Goal: Task Accomplishment & Management: Complete application form

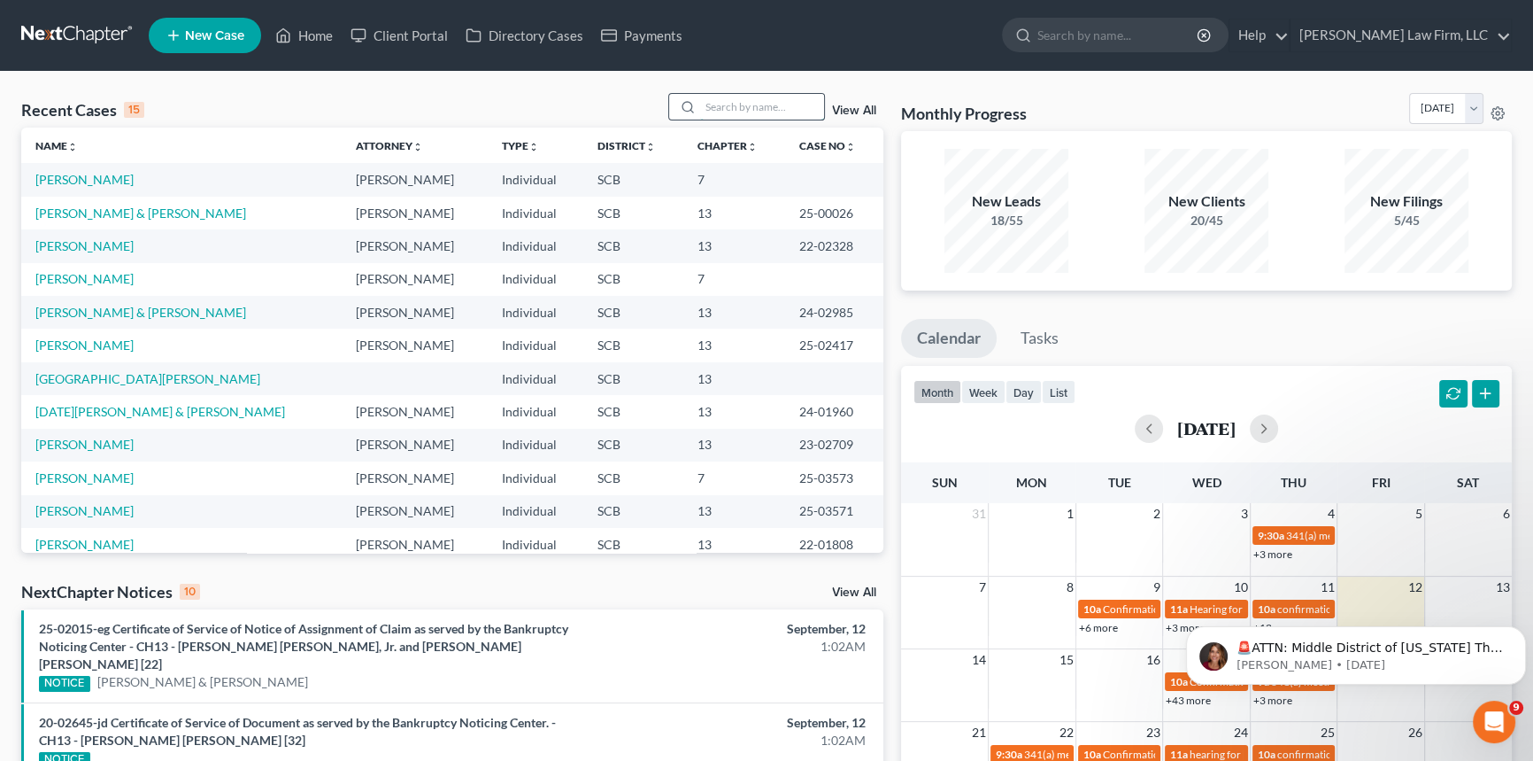
click at [713, 111] on input "search" at bounding box center [762, 107] width 124 height 26
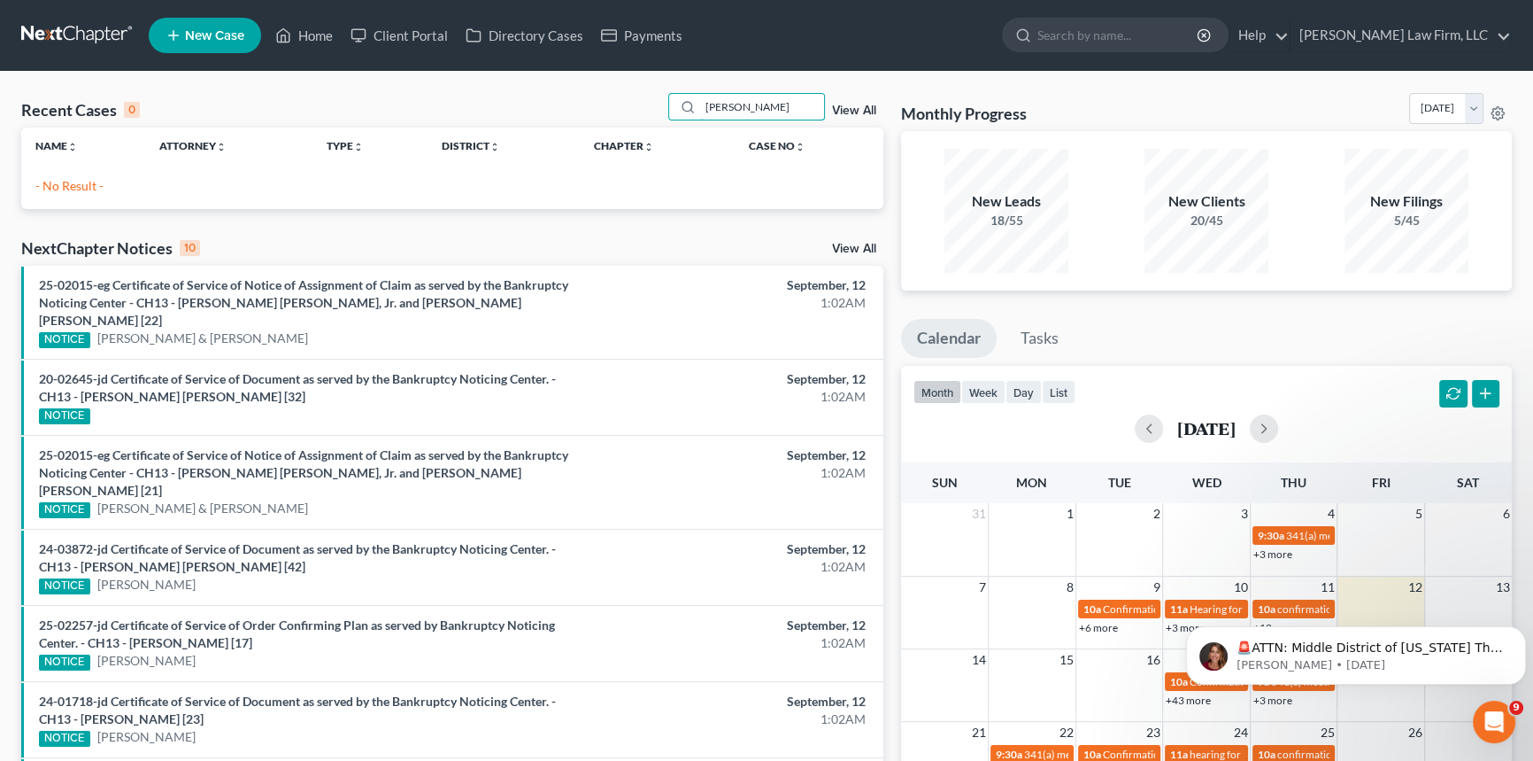
type input "[PERSON_NAME]"
click at [848, 99] on div "[PERSON_NAME] View All" at bounding box center [776, 106] width 216 height 27
click at [848, 102] on div "[PERSON_NAME] View All" at bounding box center [776, 106] width 216 height 27
click at [845, 108] on link "View All" at bounding box center [854, 110] width 44 height 12
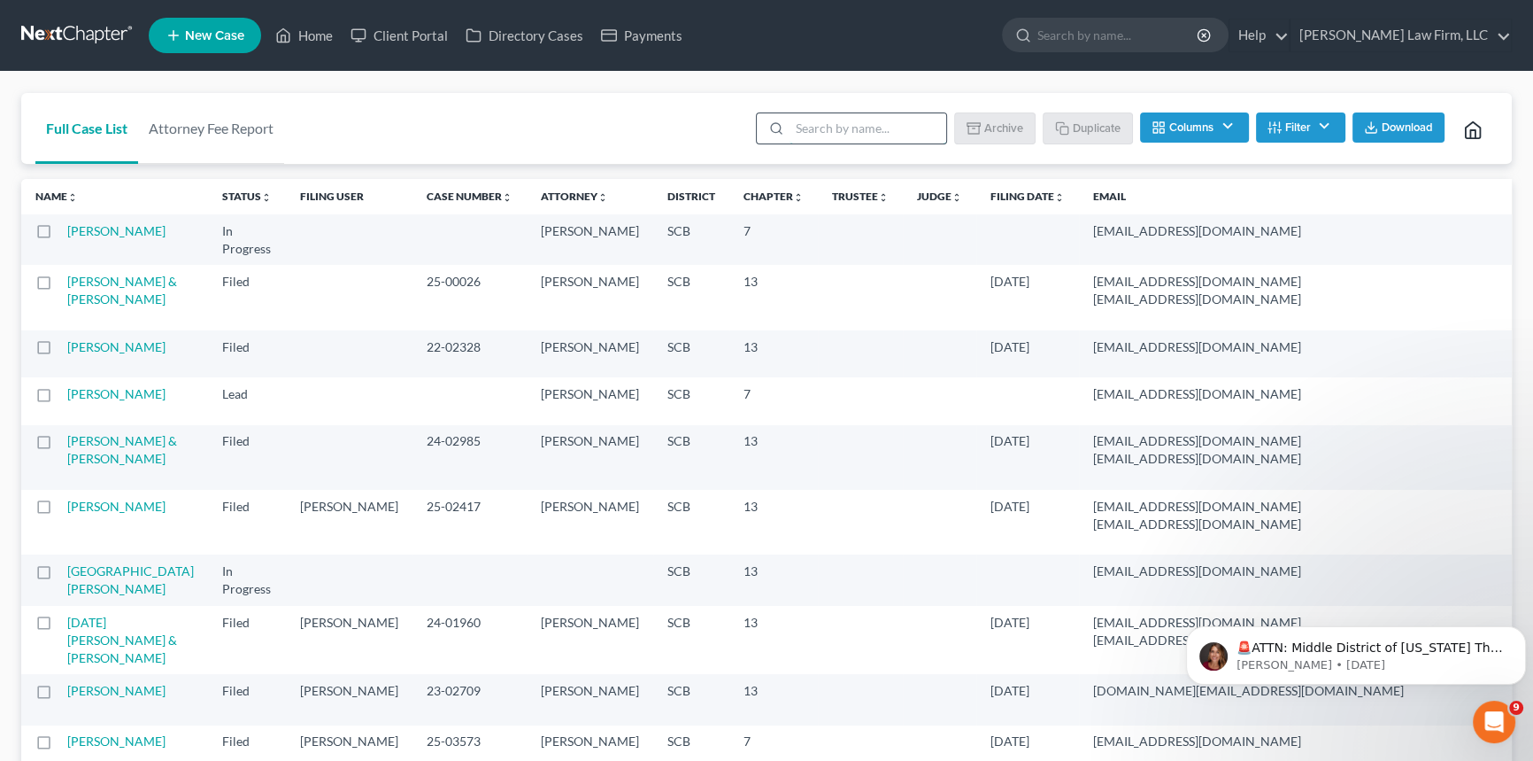
click at [809, 129] on input "search" at bounding box center [868, 128] width 157 height 30
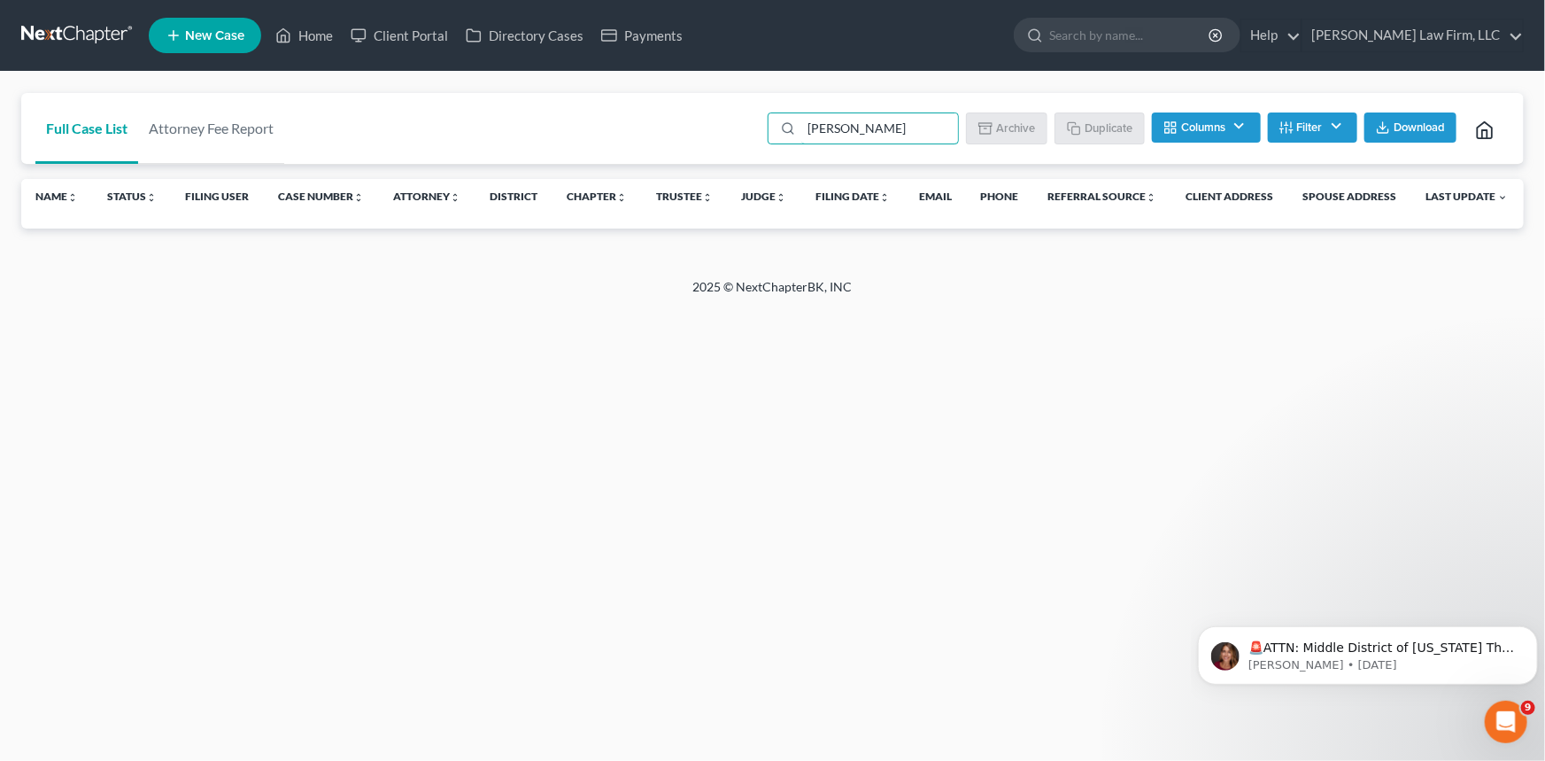
type input "[PERSON_NAME]"
click at [185, 24] on link "New Case" at bounding box center [205, 35] width 112 height 35
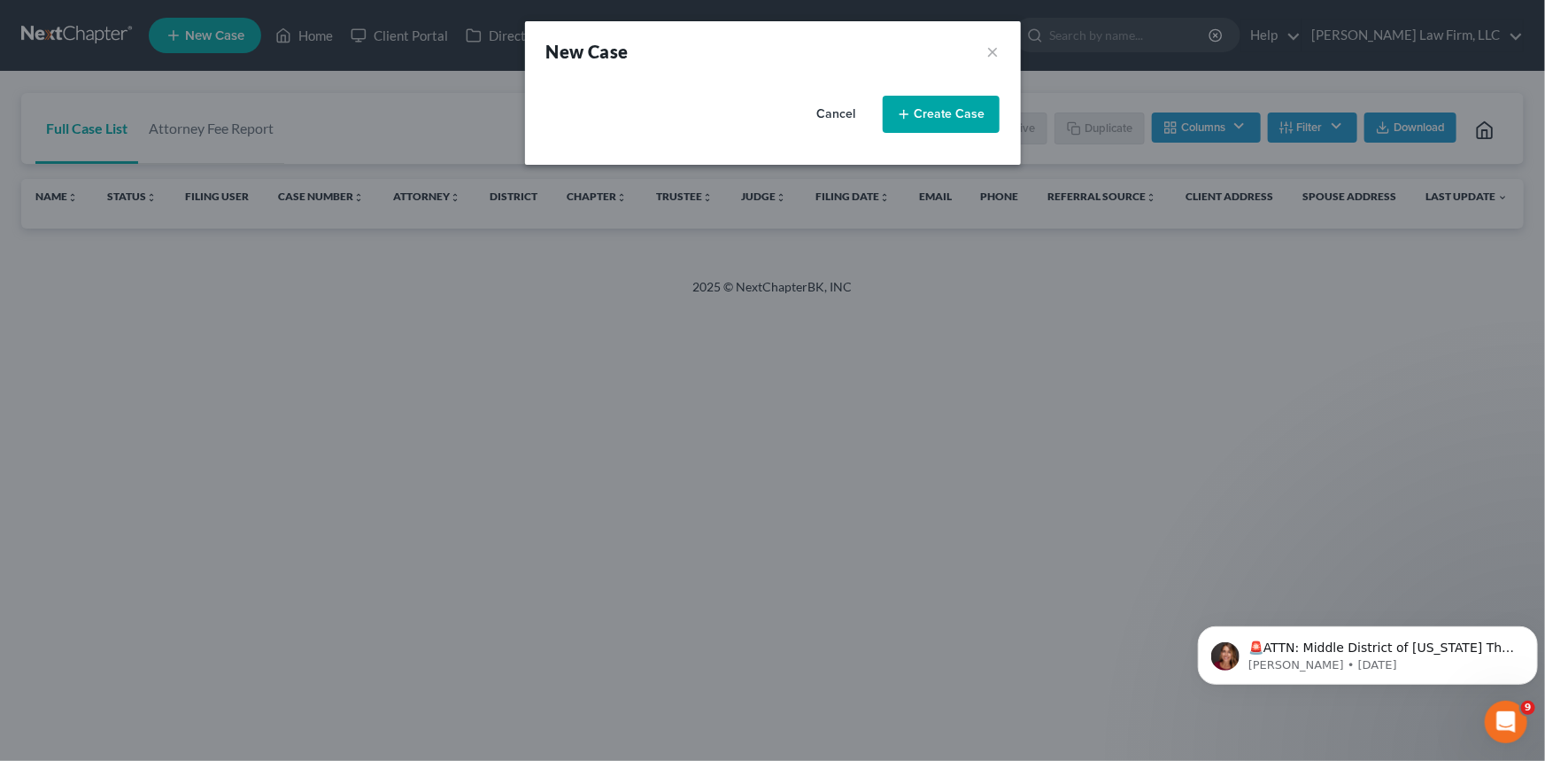
select select "72"
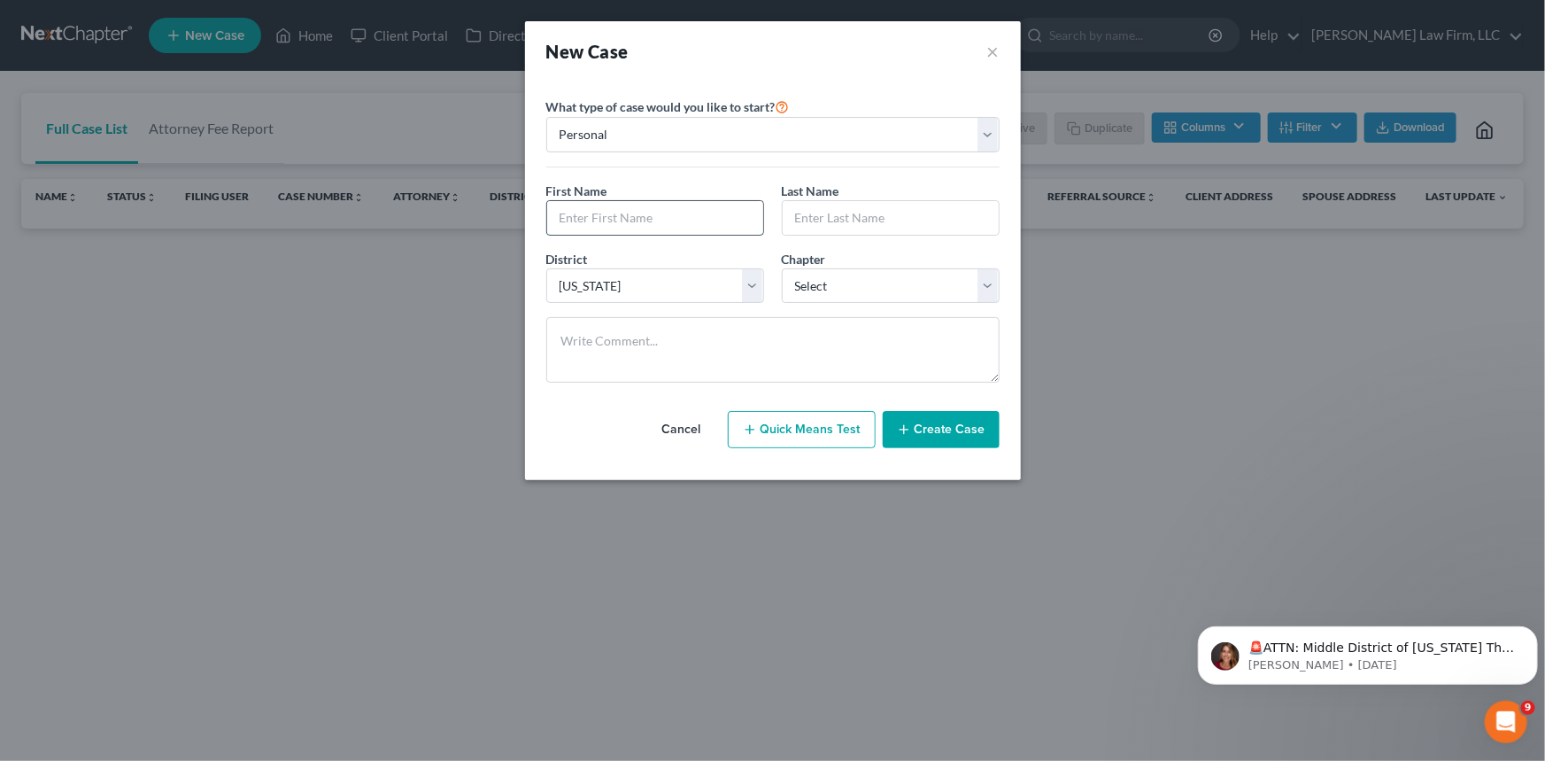
click at [558, 212] on input "text" at bounding box center [655, 218] width 216 height 34
type input "Tamiika"
type input "[PERSON_NAME]"
click at [982, 282] on select "Select 7 11 12 13" at bounding box center [891, 285] width 218 height 35
select select "3"
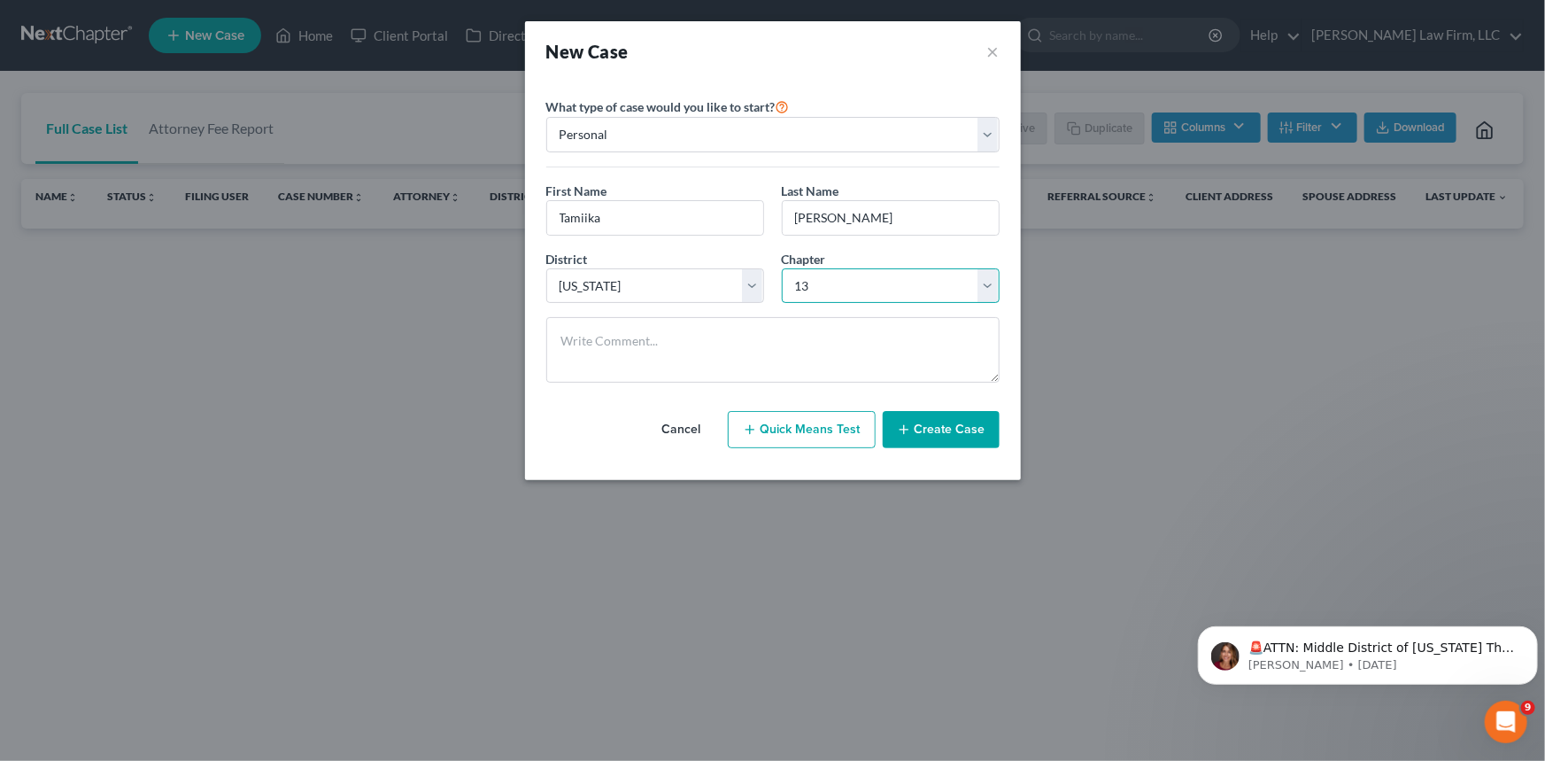
click at [782, 268] on select "Select 7 11 12 13" at bounding box center [891, 285] width 218 height 35
click at [946, 415] on button "Create Case" at bounding box center [941, 429] width 117 height 37
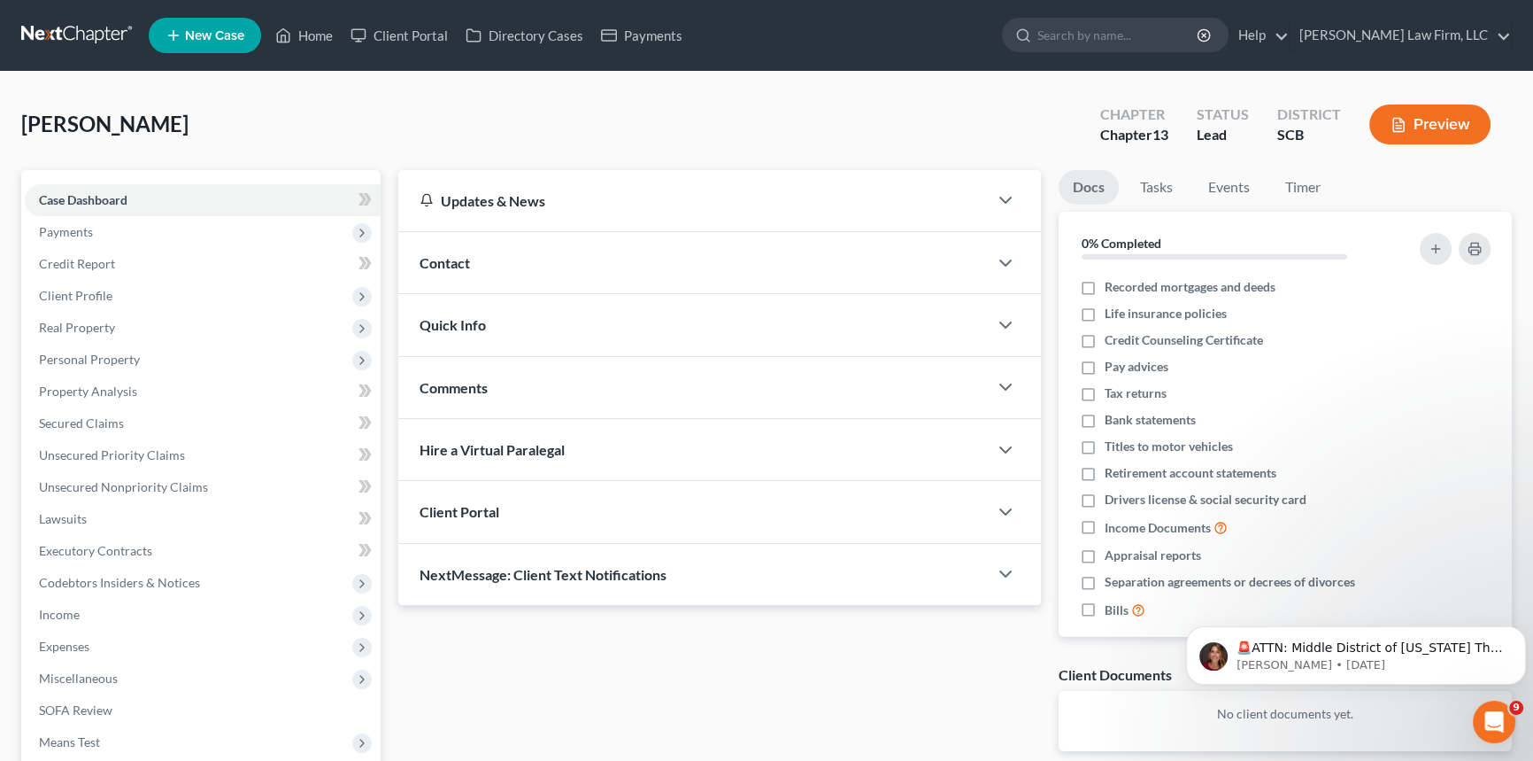
click at [455, 257] on span "Contact" at bounding box center [445, 262] width 50 height 17
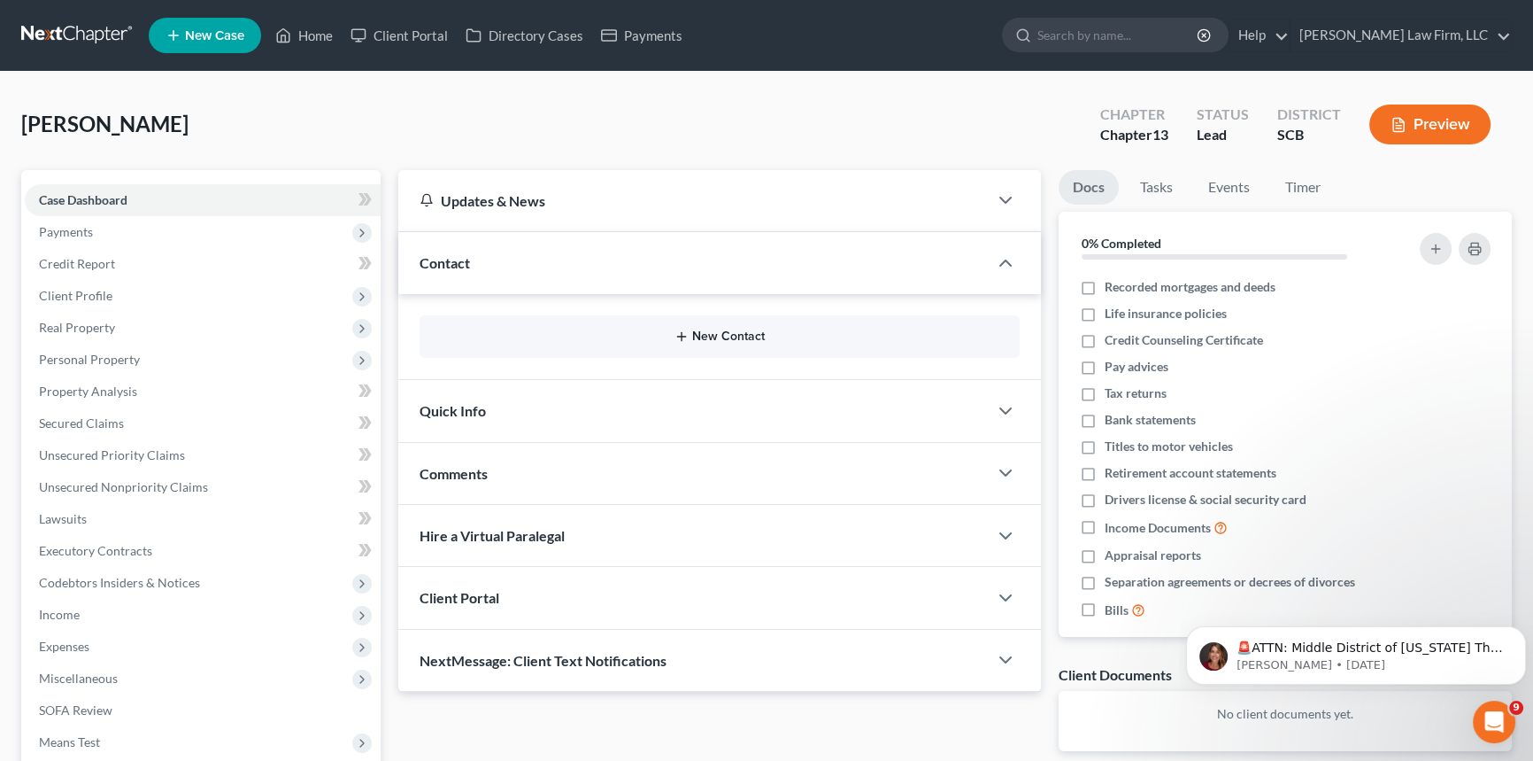
click at [719, 332] on button "New Contact" at bounding box center [720, 336] width 572 height 14
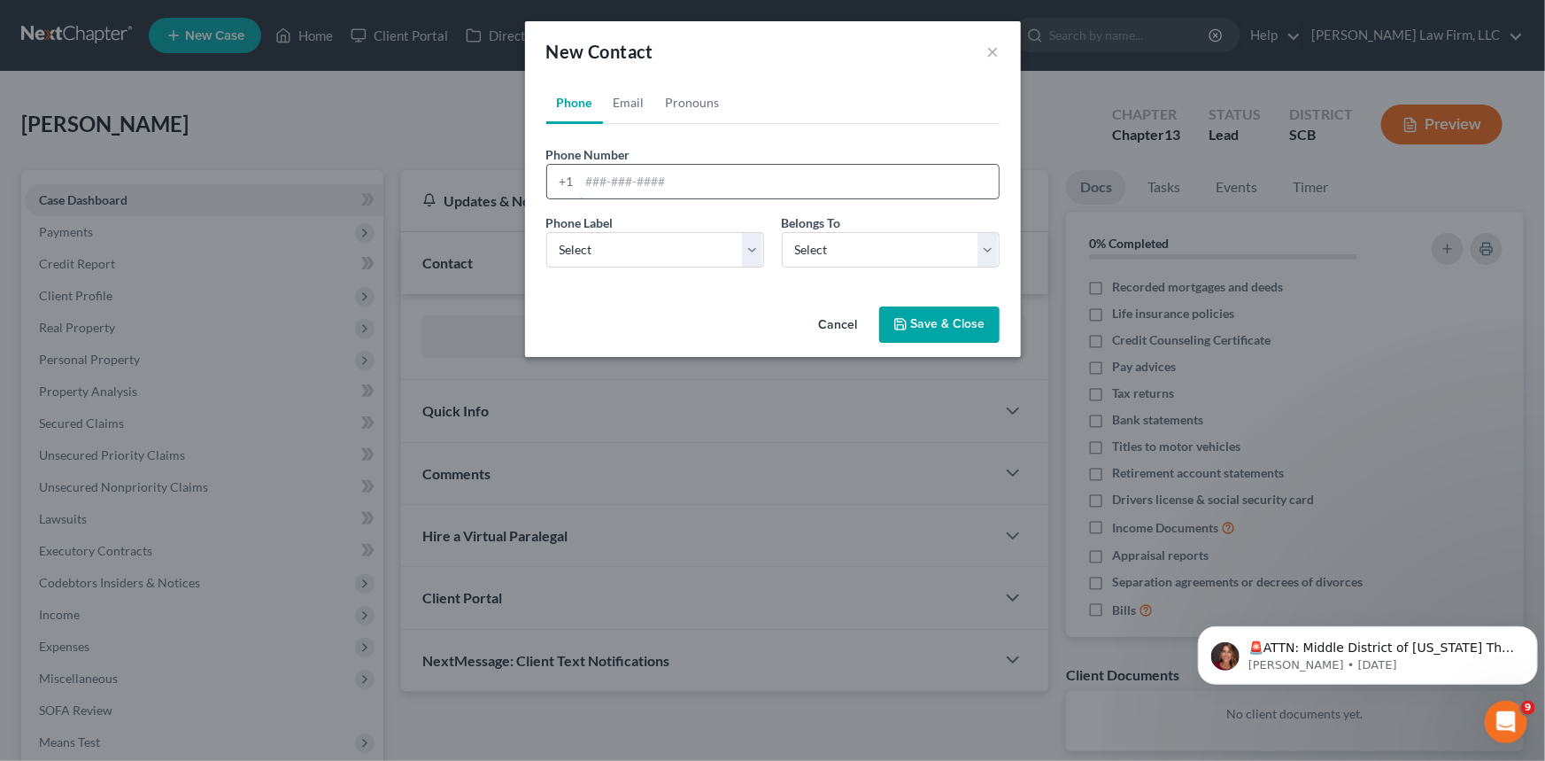
click at [593, 181] on input "tel" at bounding box center [789, 182] width 419 height 34
type input "[PHONE_NUMBER]"
click at [590, 238] on select "Select Mobile Home Work Other" at bounding box center [655, 249] width 218 height 35
select select "0"
click at [546, 232] on select "Select Mobile Home Work Other" at bounding box center [655, 249] width 218 height 35
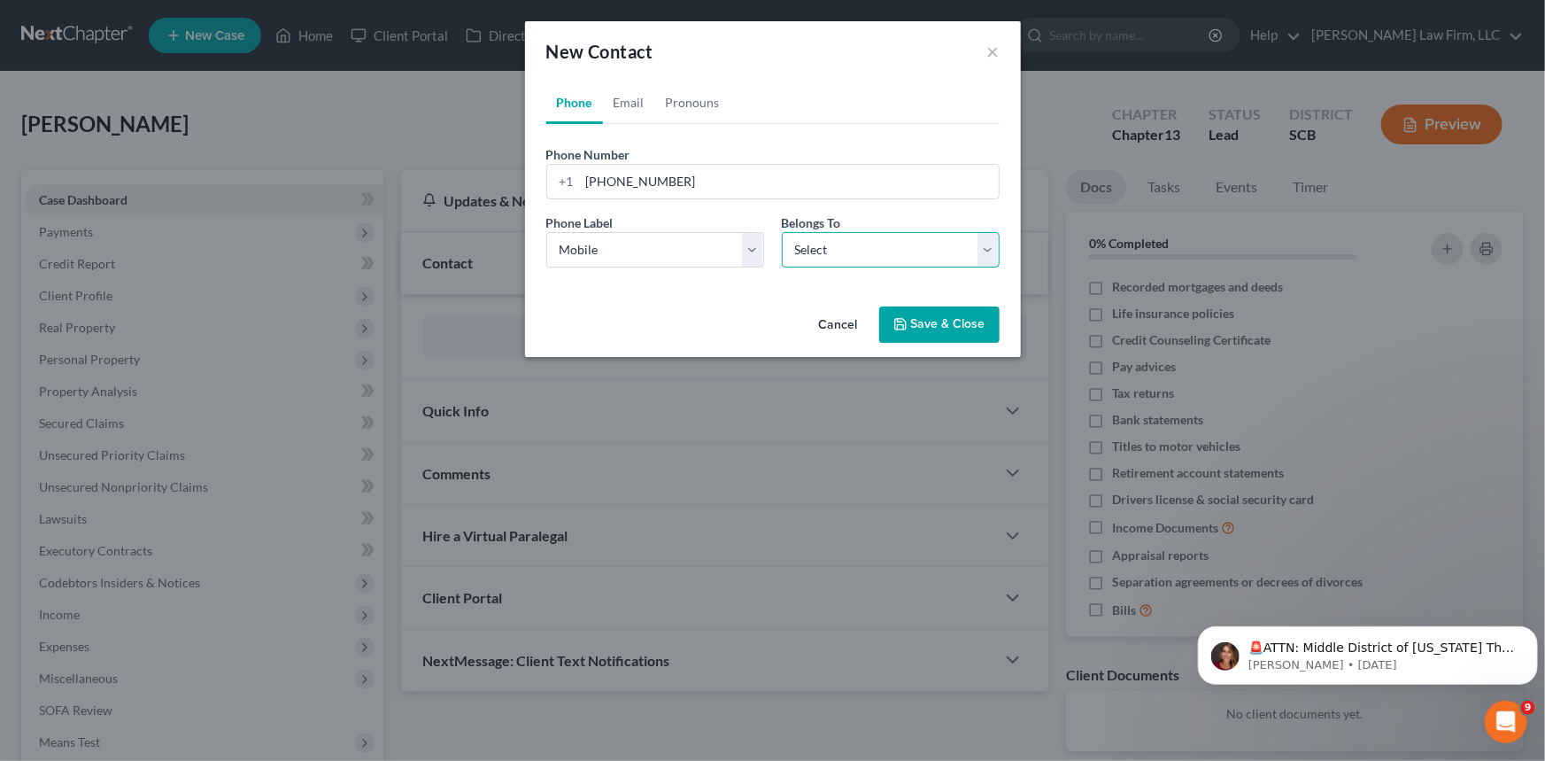
drag, startPoint x: 989, startPoint y: 250, endPoint x: 951, endPoint y: 255, distance: 38.4
click at [989, 250] on select "Select Client Other" at bounding box center [891, 249] width 218 height 35
select select "0"
click at [782, 232] on select "Select Client Other" at bounding box center [891, 249] width 218 height 35
click at [629, 95] on link "Email" at bounding box center [629, 102] width 52 height 42
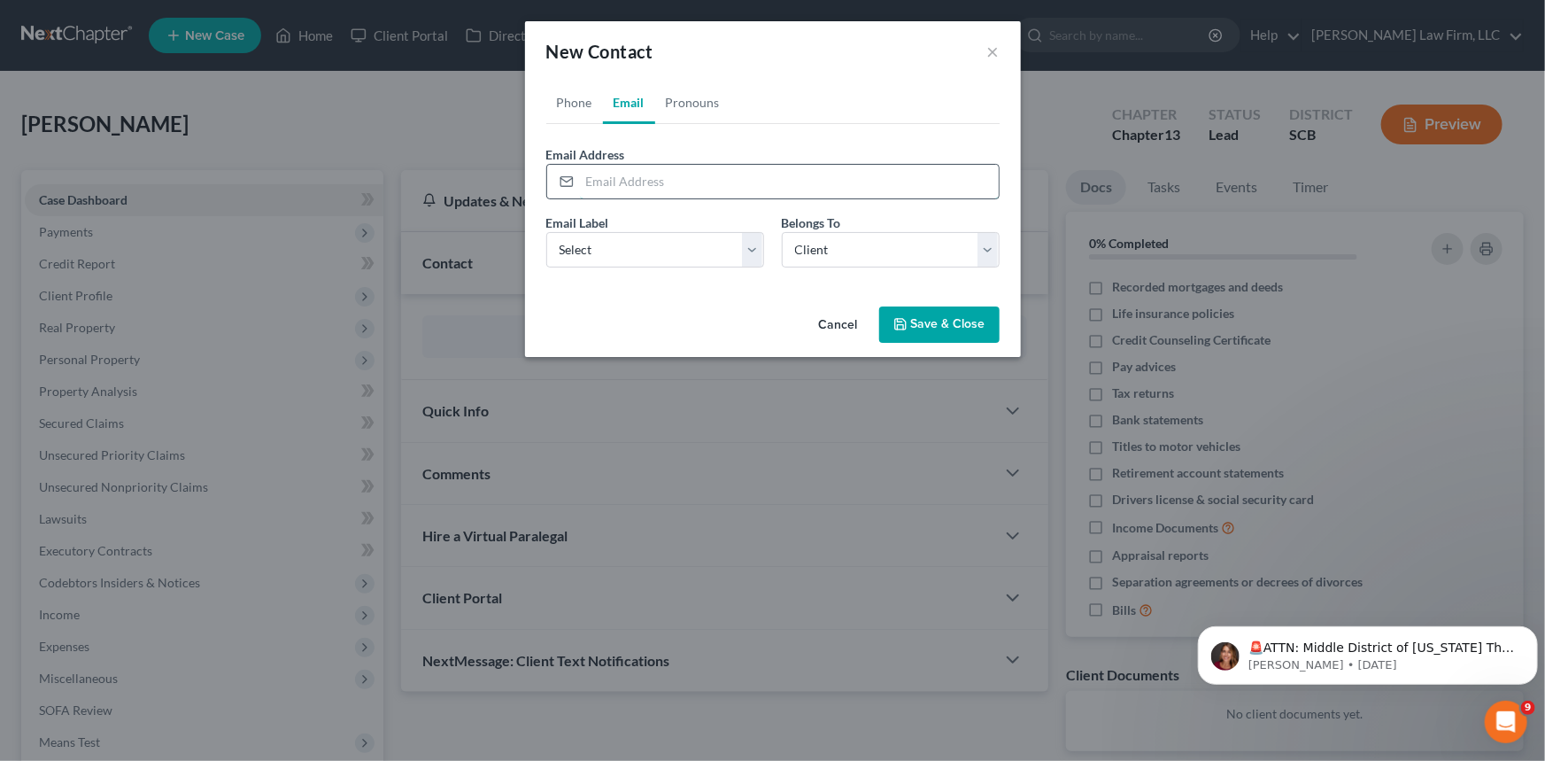
click at [583, 179] on input "email" at bounding box center [789, 182] width 419 height 34
type input "[EMAIL_ADDRESS][DOMAIN_NAME]"
click at [674, 247] on select "Select Home Work Other" at bounding box center [655, 249] width 218 height 35
select select "0"
click at [546, 232] on select "Select Home Work Other" at bounding box center [655, 249] width 218 height 35
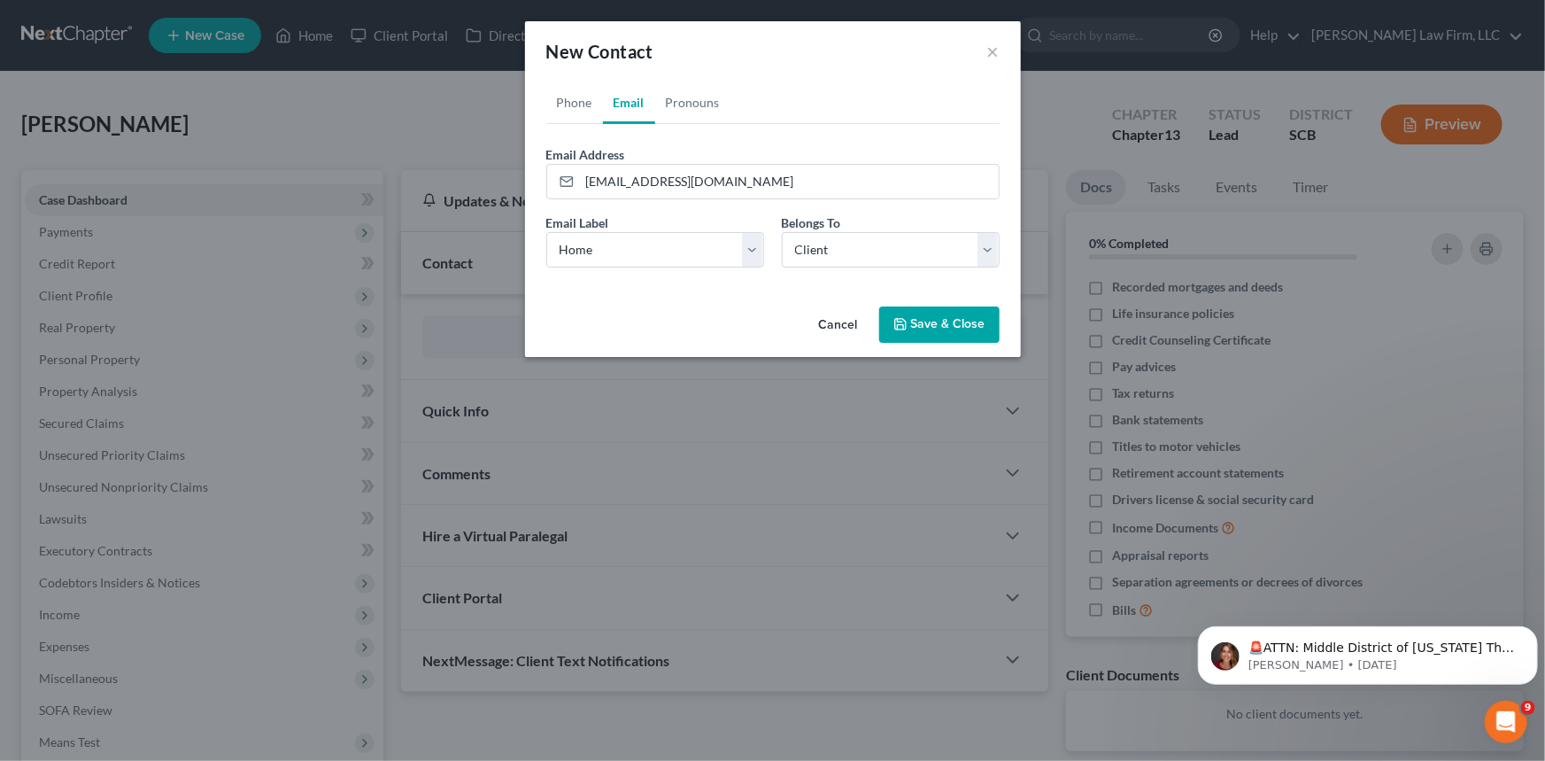
click at [951, 321] on button "Save & Close" at bounding box center [939, 324] width 120 height 37
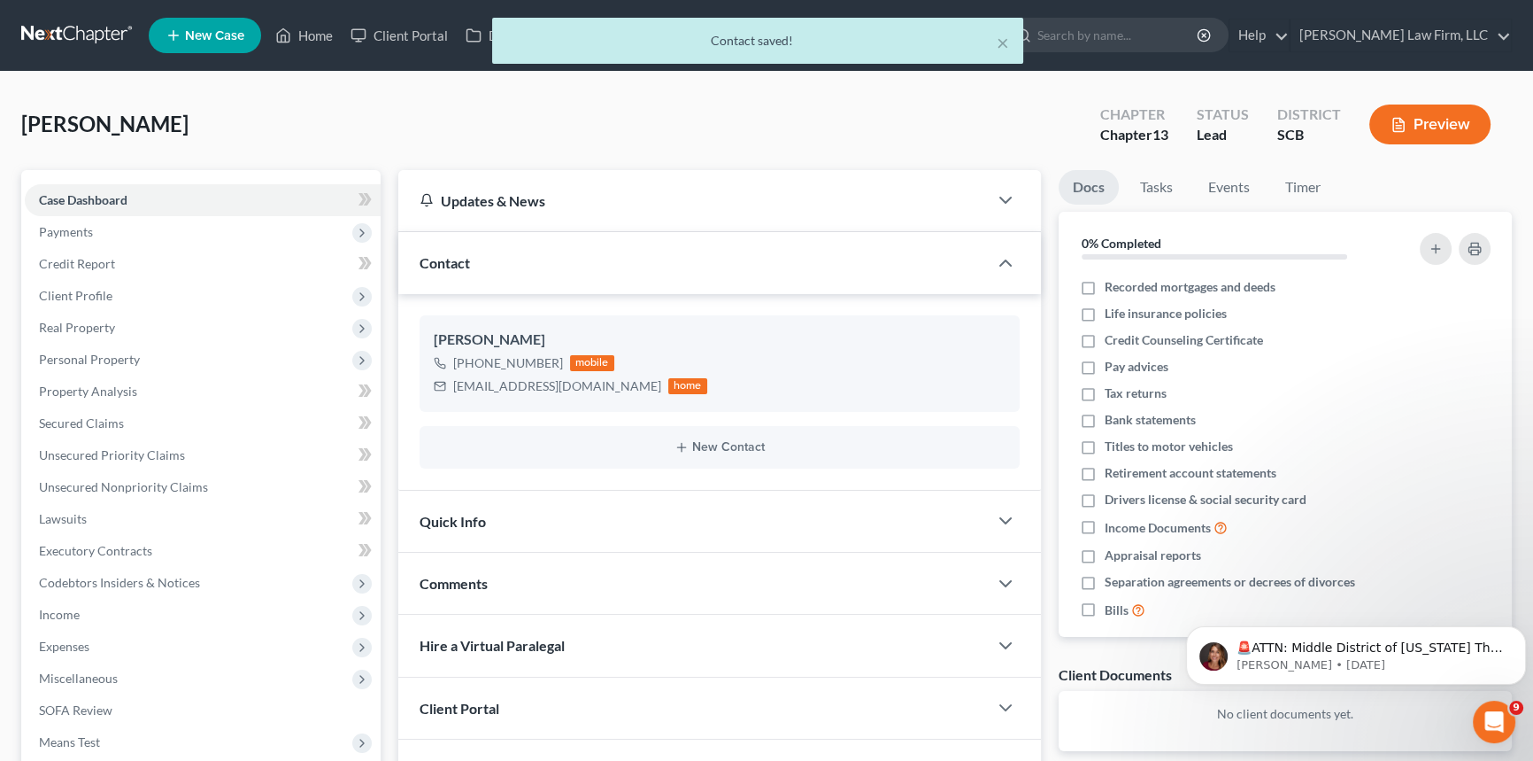
click at [455, 509] on div "Quick Info" at bounding box center [693, 520] width 590 height 61
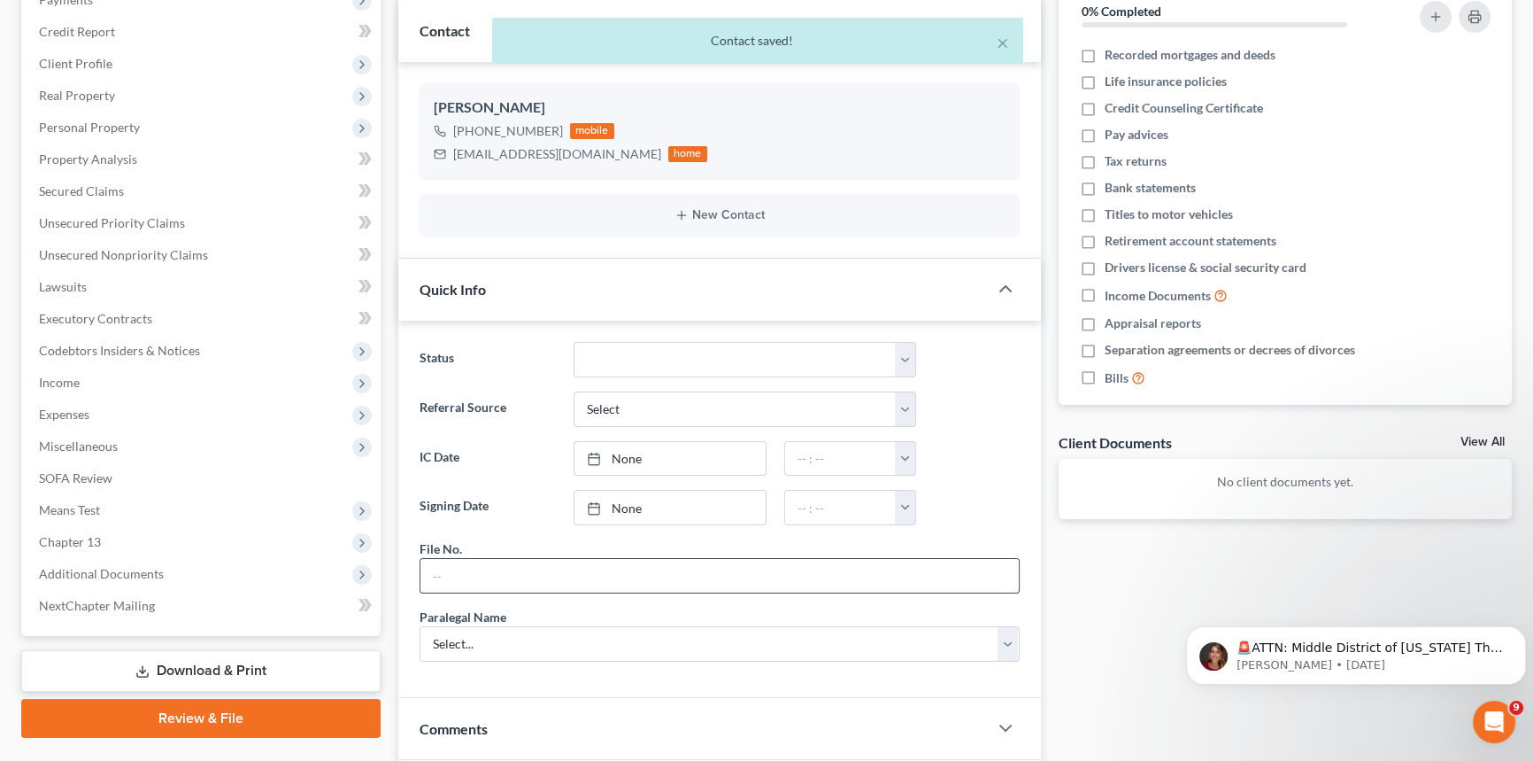
scroll to position [241, 0]
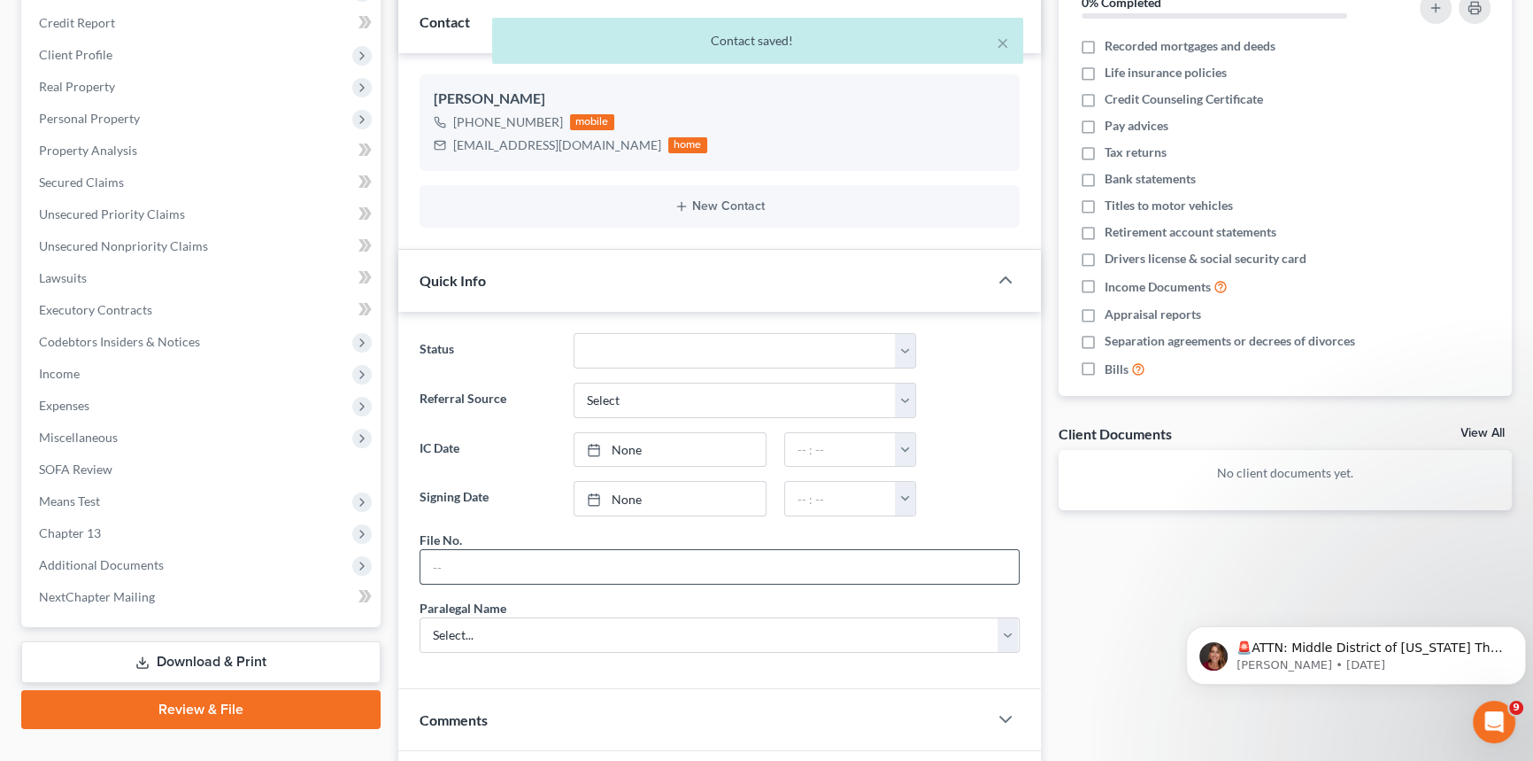
click at [432, 553] on input "text" at bounding box center [720, 567] width 598 height 34
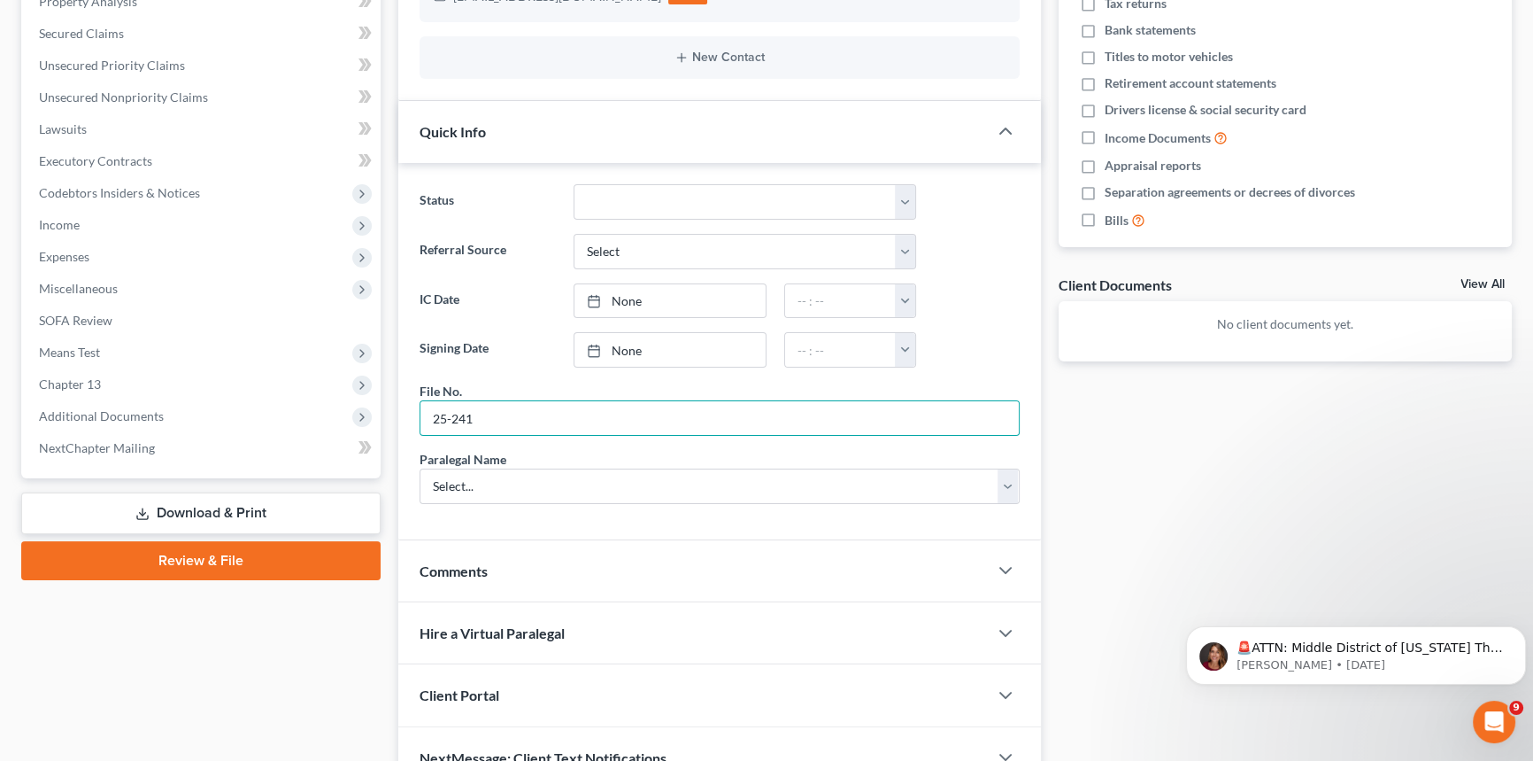
scroll to position [482, 0]
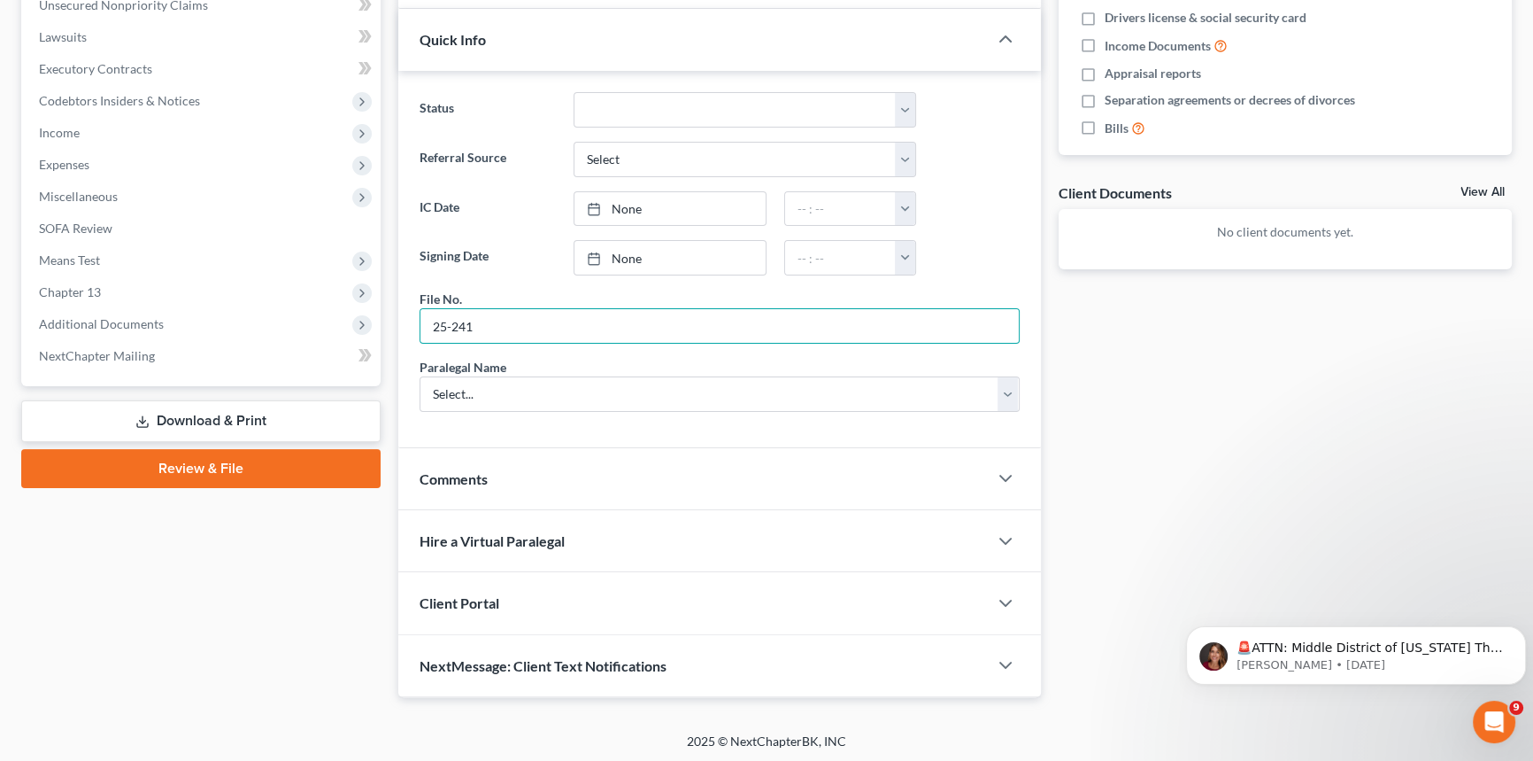
type input "25-241"
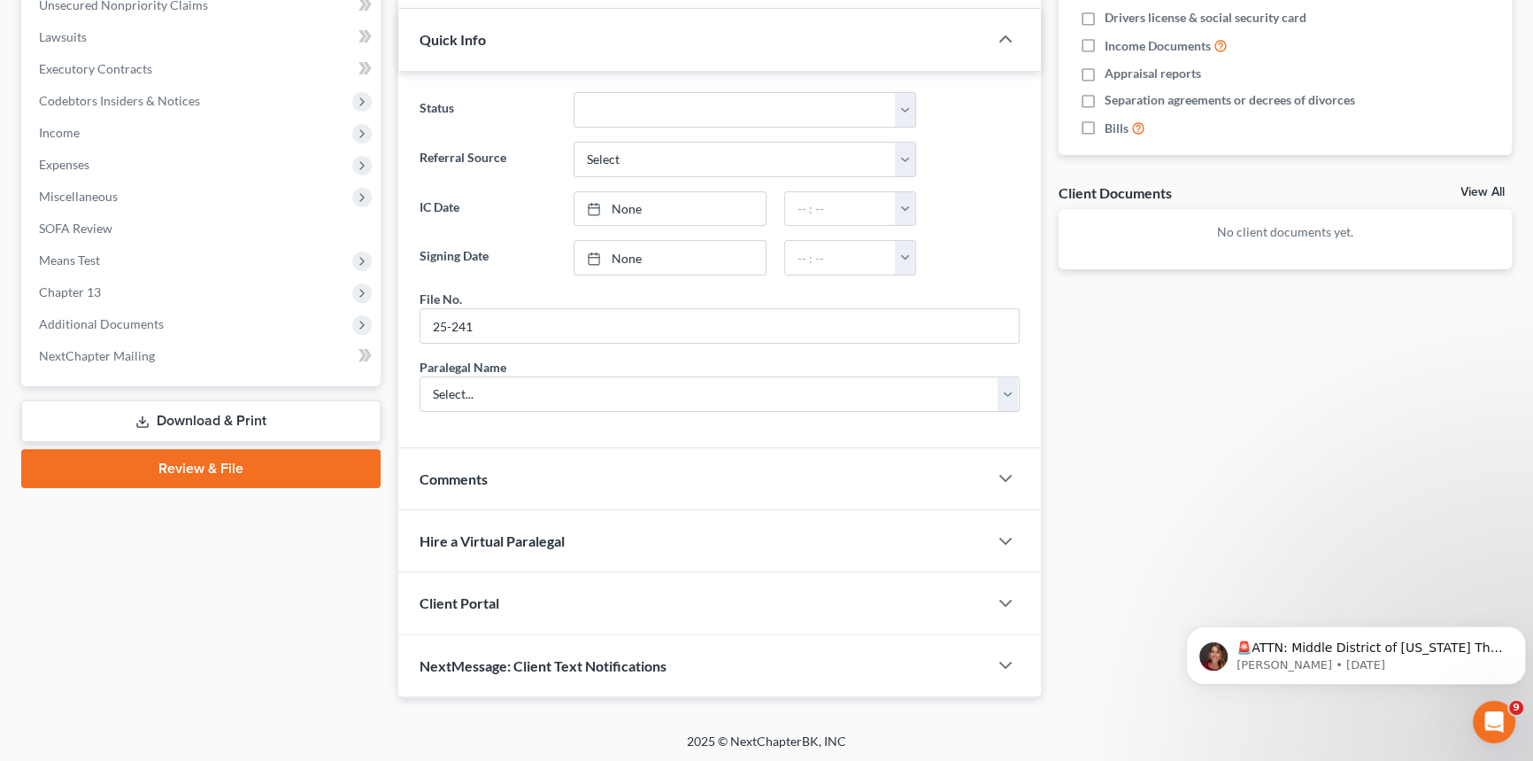
click at [467, 598] on span "Client Portal" at bounding box center [460, 602] width 80 height 17
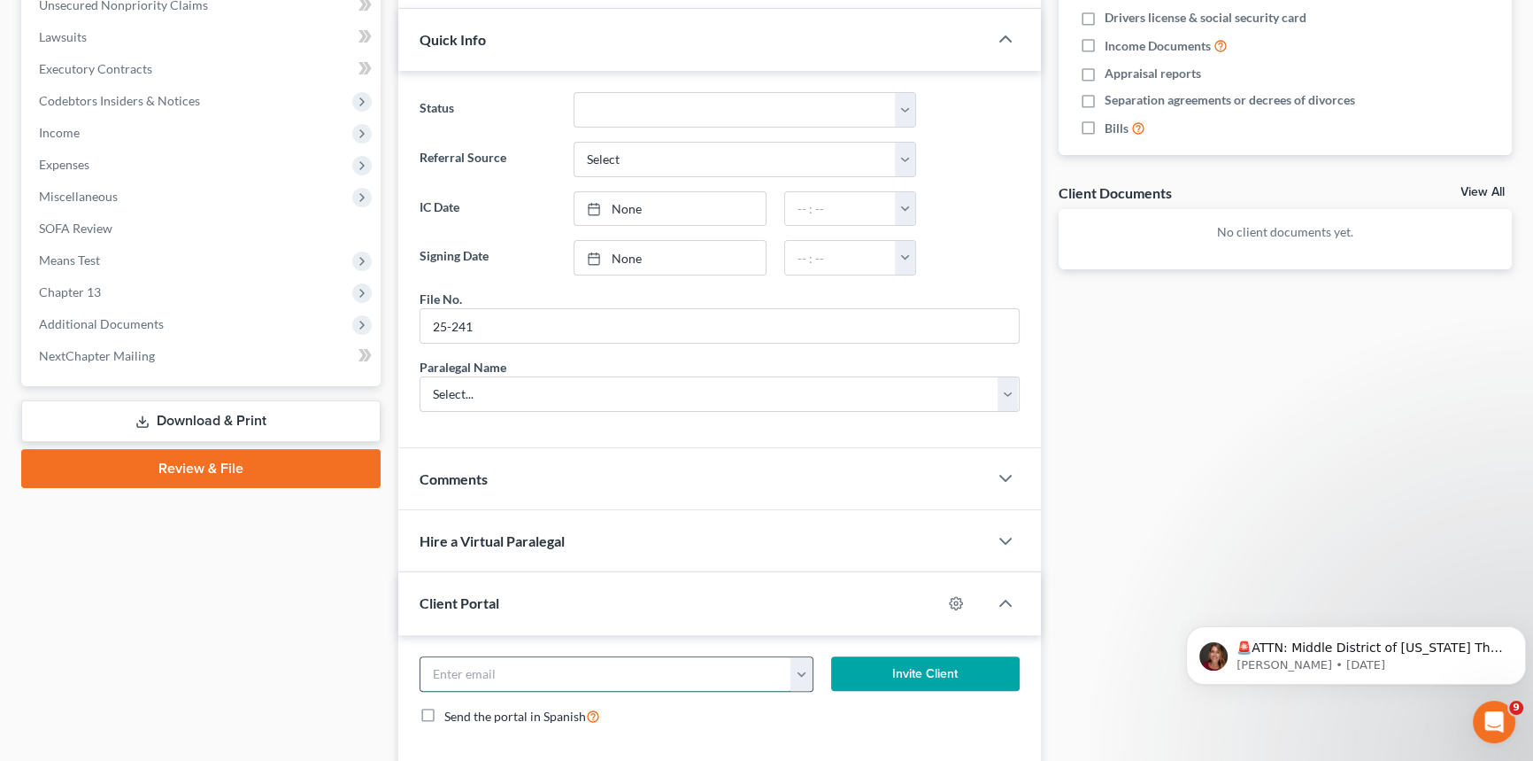
click at [433, 666] on input "email" at bounding box center [606, 674] width 371 height 34
type input "[EMAIL_ADDRESS][DOMAIN_NAME]"
click at [881, 665] on button "Invite Client" at bounding box center [925, 673] width 189 height 35
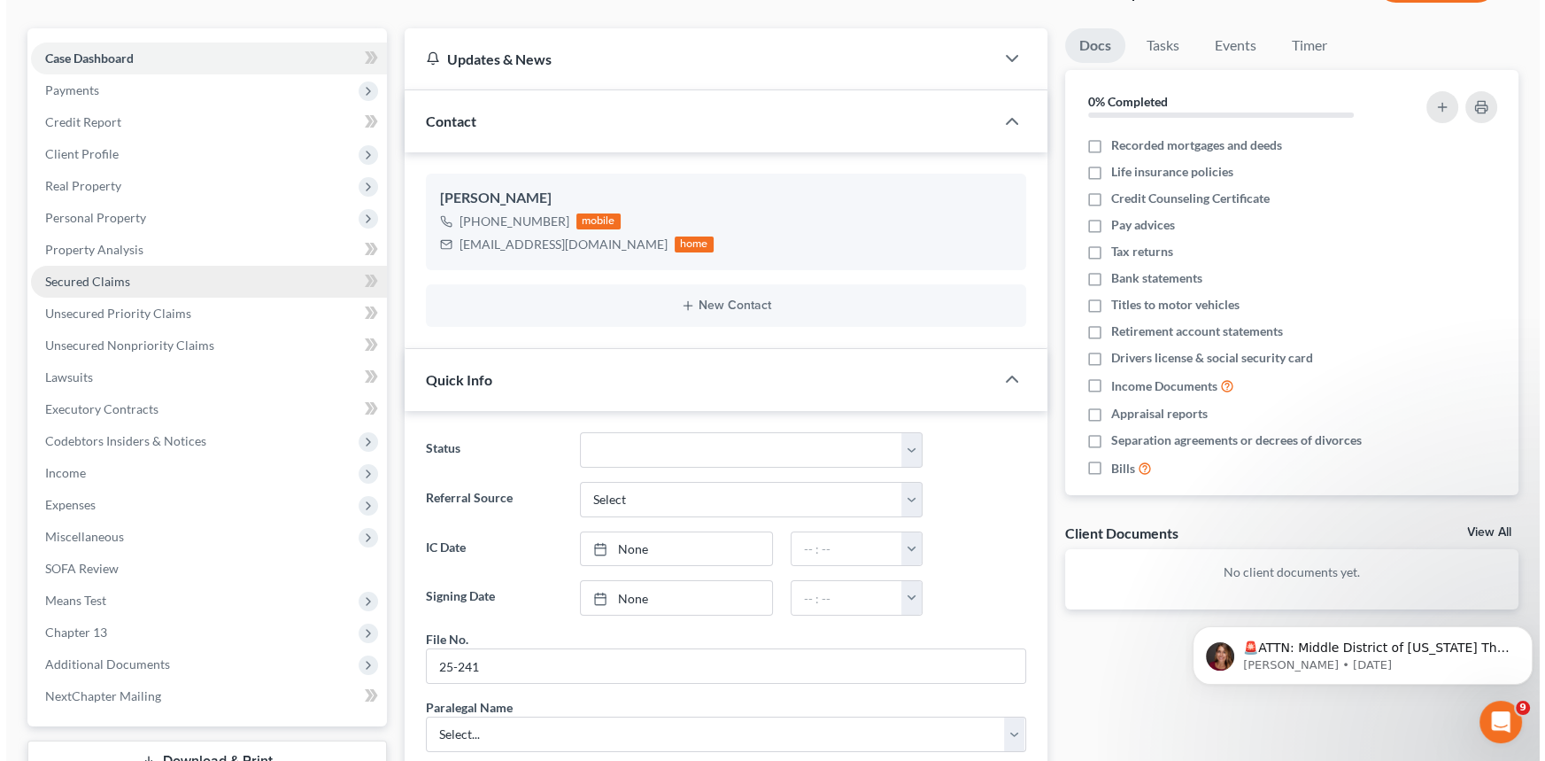
scroll to position [0, 0]
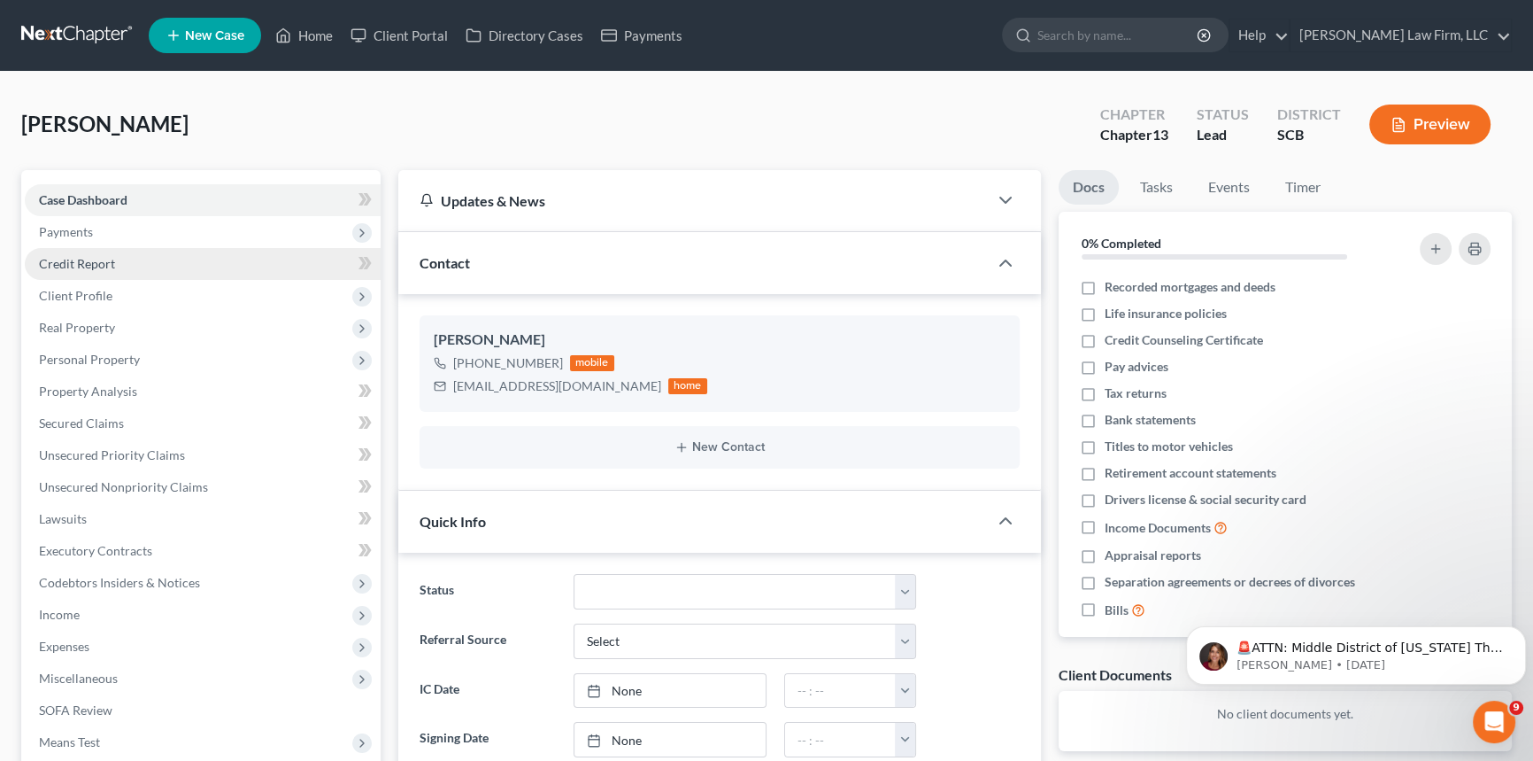
click at [74, 256] on span "Credit Report" at bounding box center [77, 263] width 76 height 15
click at [68, 230] on span "Payments" at bounding box center [66, 231] width 54 height 15
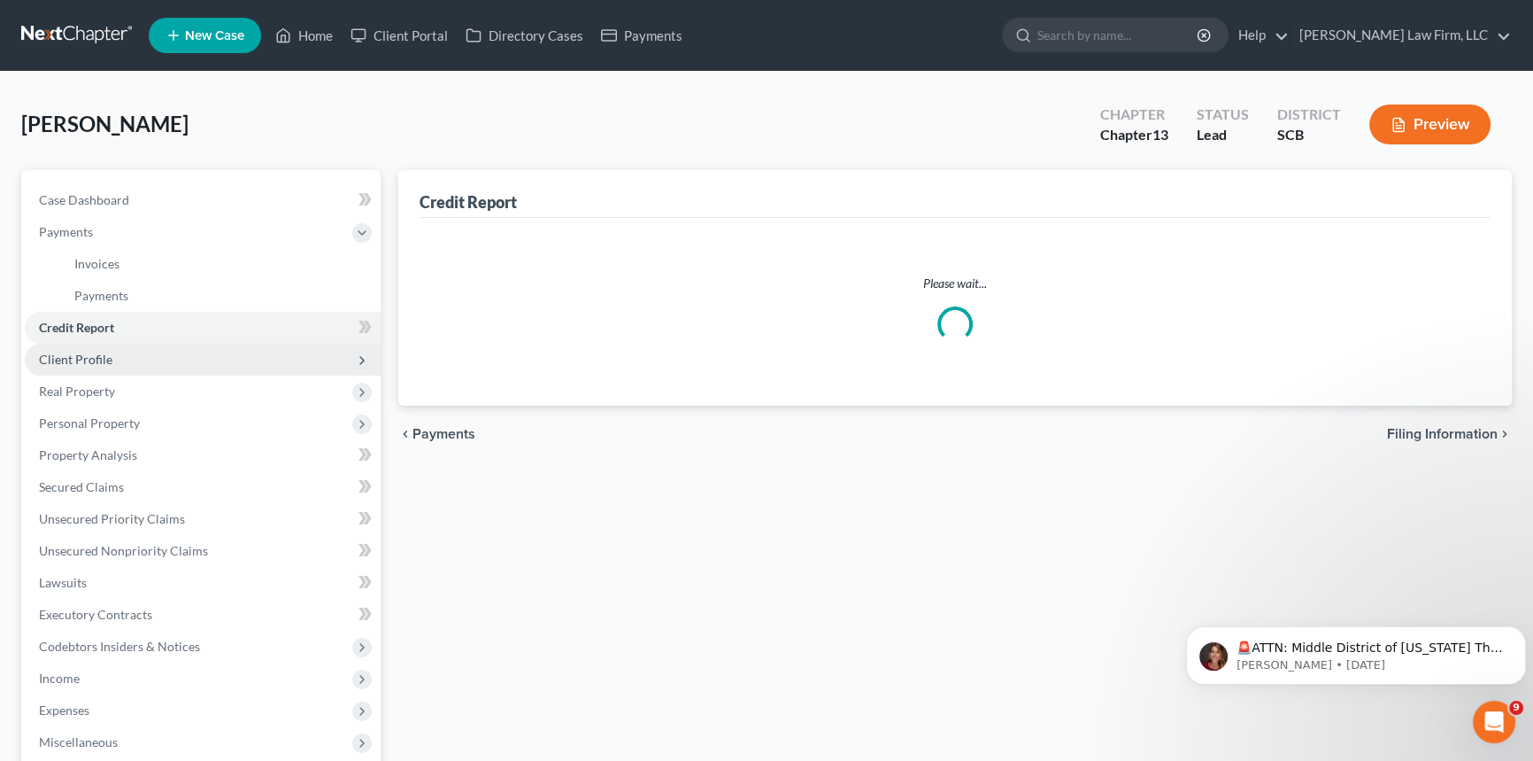
click at [82, 351] on span "Client Profile" at bounding box center [75, 358] width 73 height 15
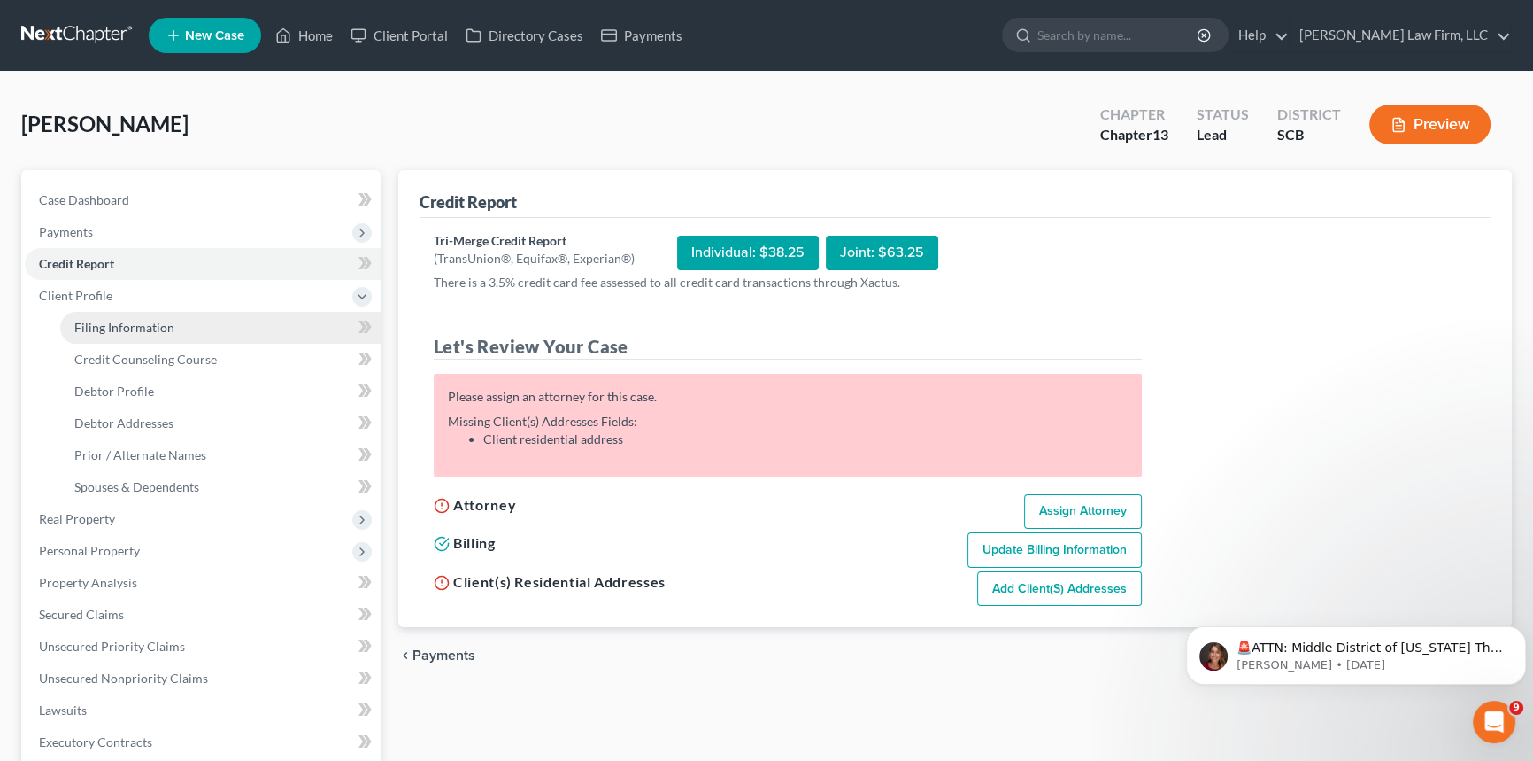
click at [107, 327] on span "Filing Information" at bounding box center [124, 327] width 100 height 15
select select "1"
select select "0"
select select "3"
select select "72"
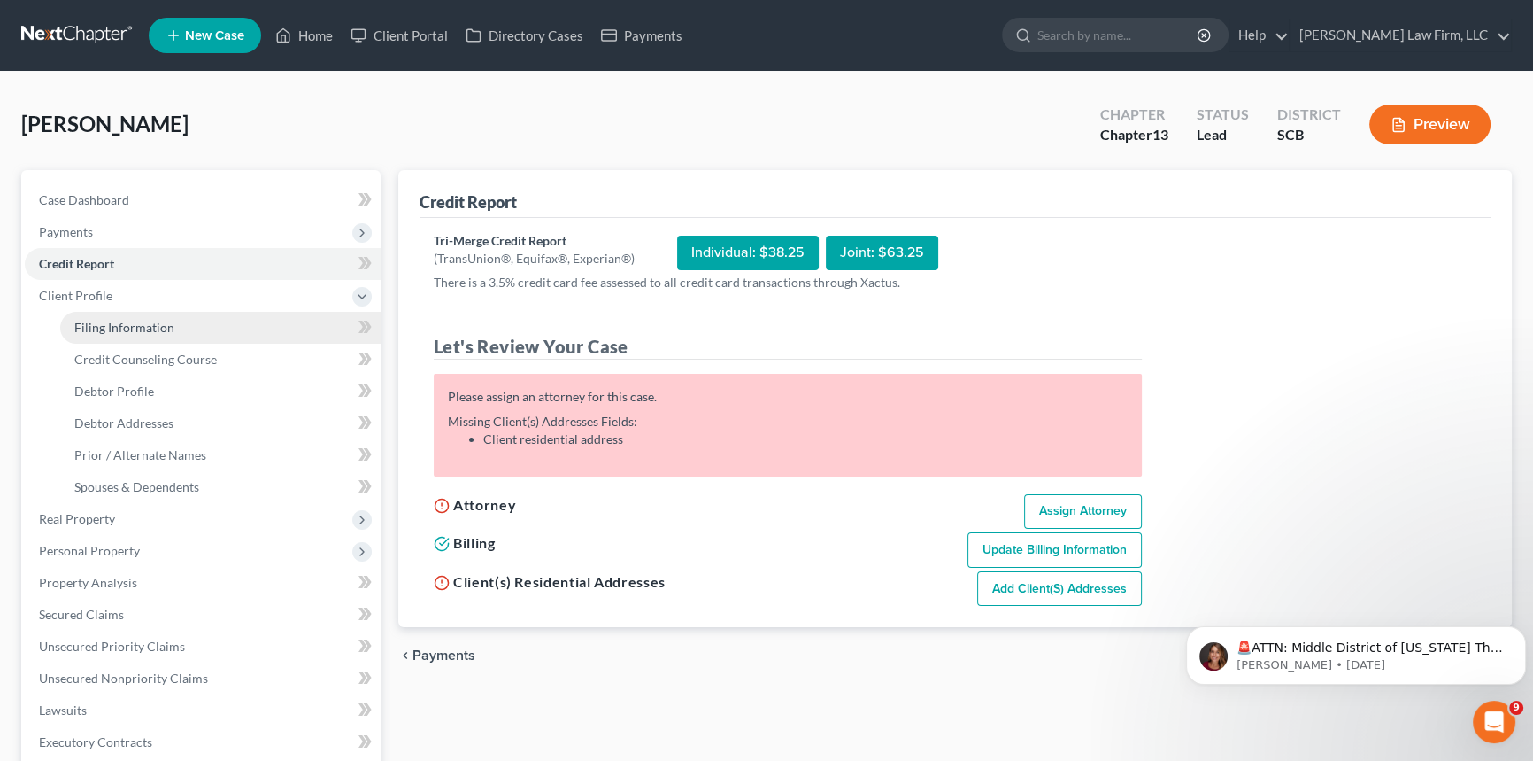
select select "42"
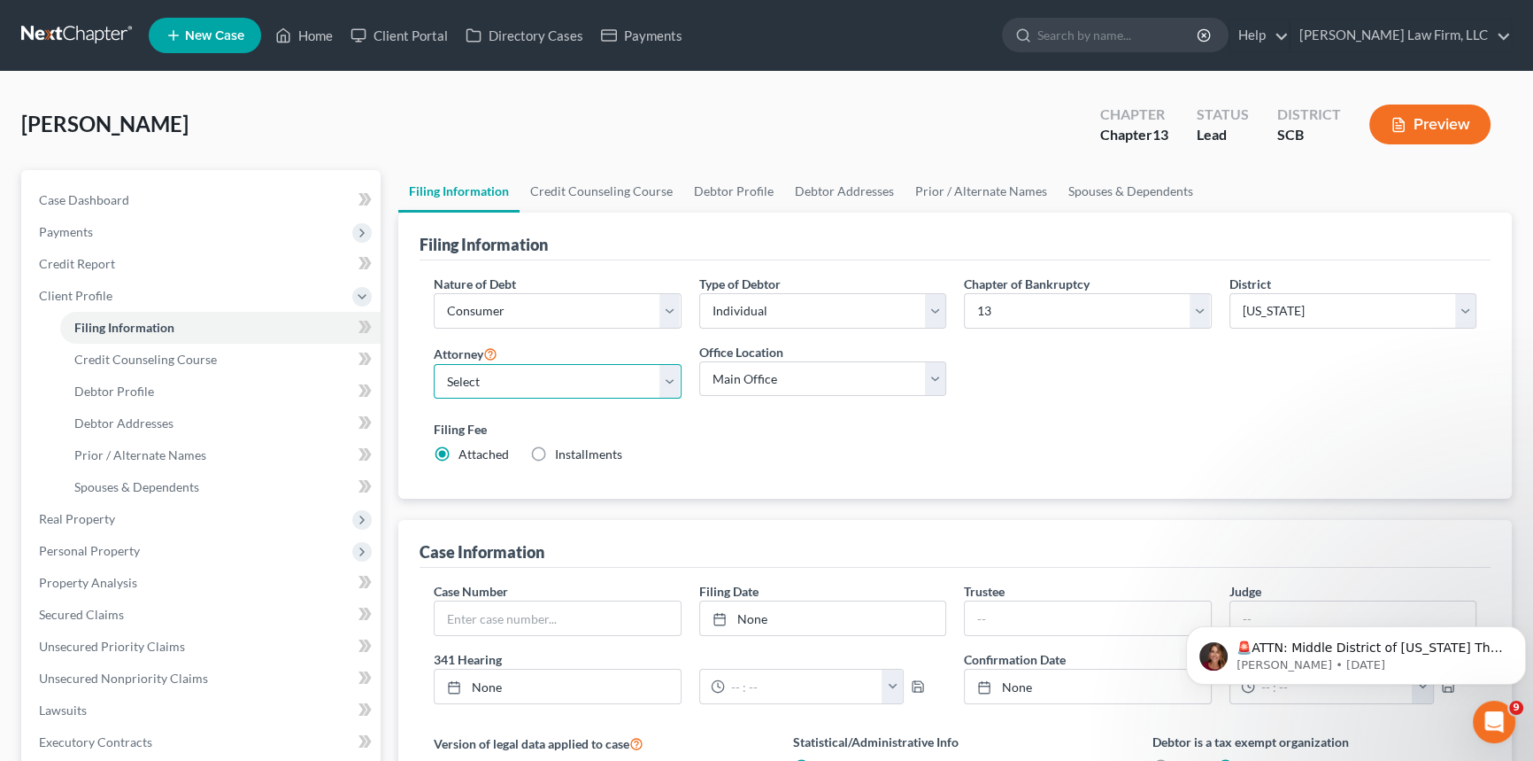
drag, startPoint x: 514, startPoint y: 364, endPoint x: 510, endPoint y: 374, distance: 11.5
click at [513, 367] on select "Select [PERSON_NAME] - SCB [PERSON_NAME] - SCB" at bounding box center [558, 381] width 248 height 35
select select "0"
click at [434, 364] on select "Select [PERSON_NAME] - SCB [PERSON_NAME] - SCB" at bounding box center [558, 381] width 248 height 35
click at [101, 383] on span "Debtor Profile" at bounding box center [114, 390] width 80 height 15
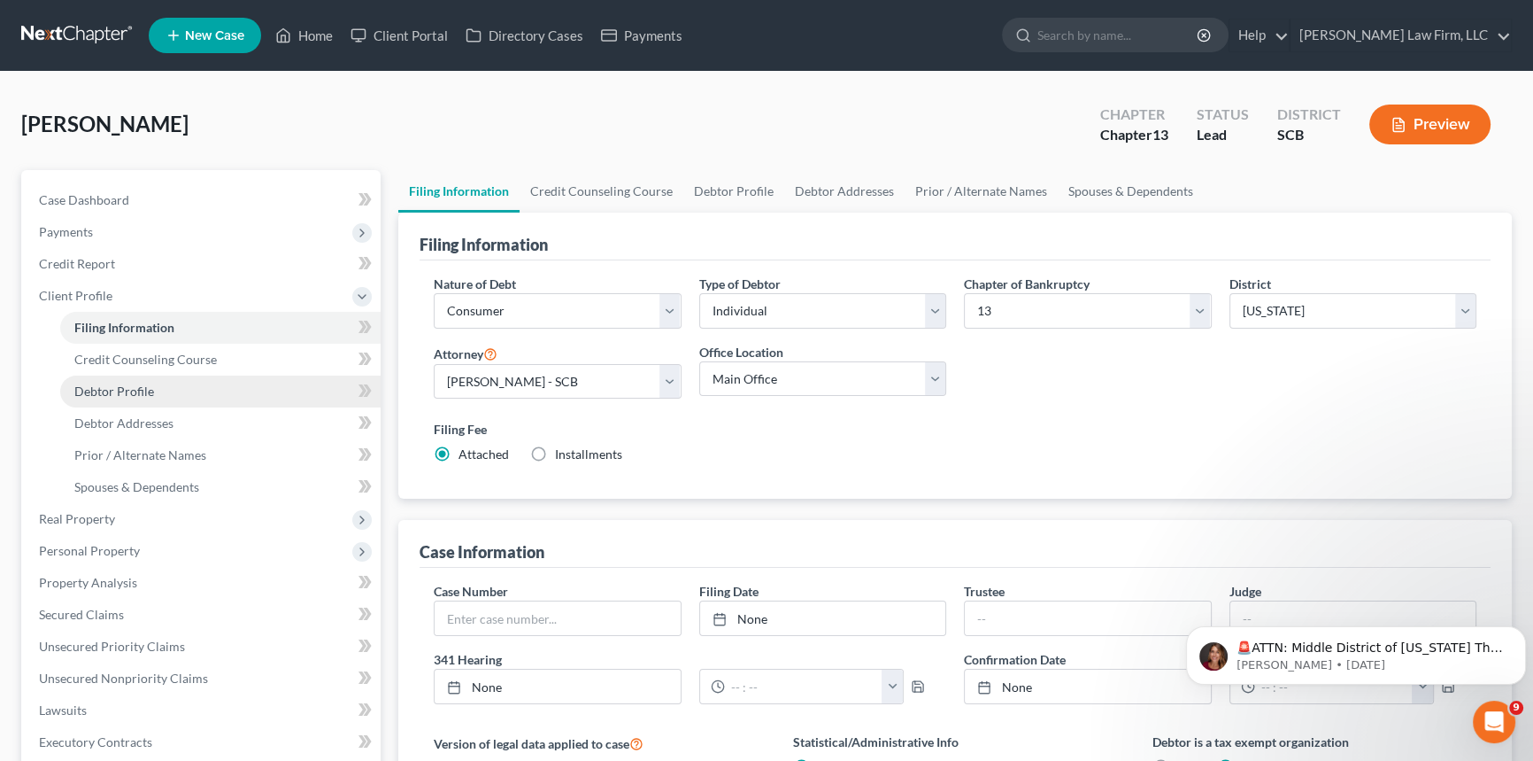
select select "0"
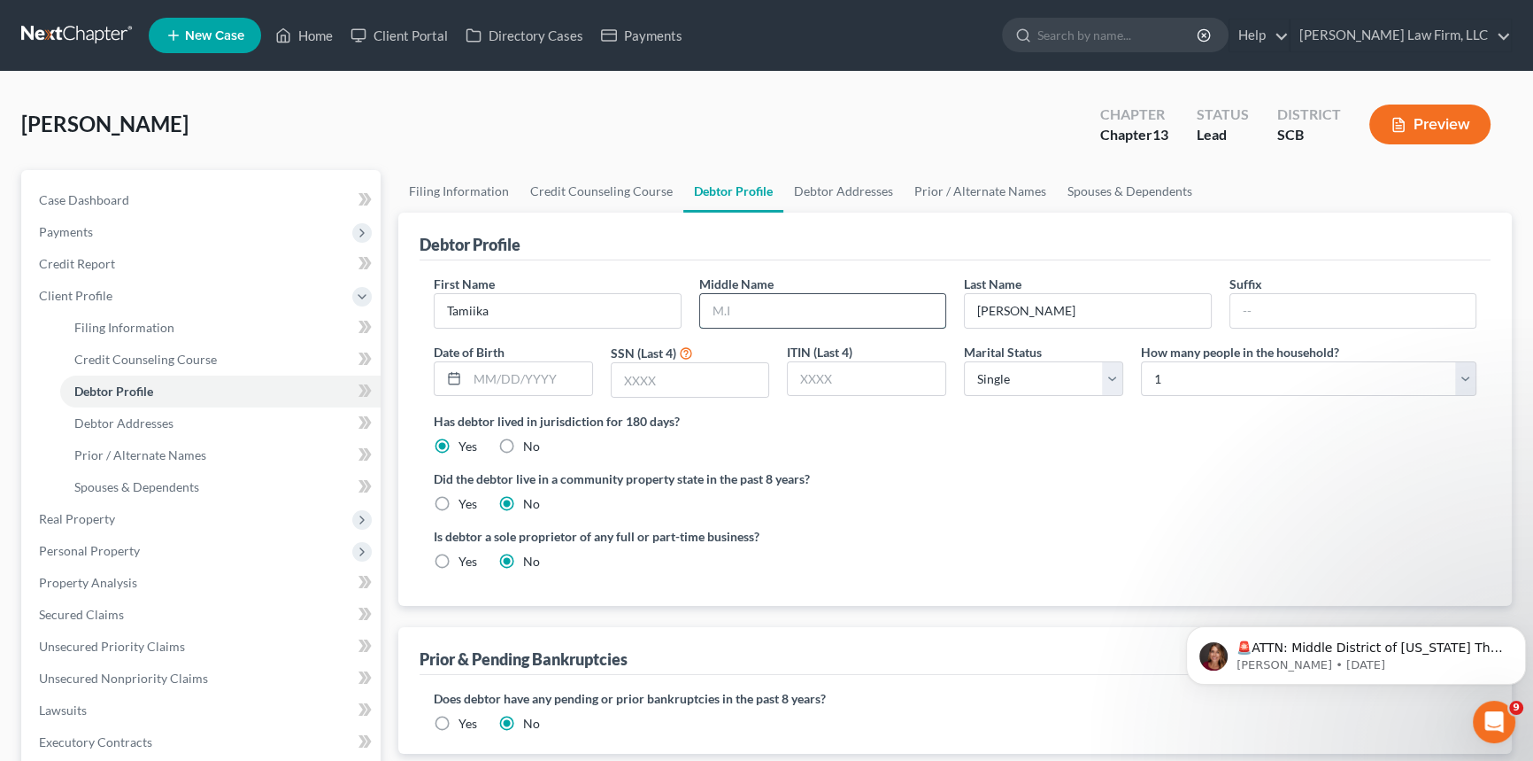
click at [711, 313] on input "text" at bounding box center [823, 311] width 246 height 34
type input "[PERSON_NAME]"
drag, startPoint x: 144, startPoint y: 420, endPoint x: 369, endPoint y: 357, distance: 233.5
click at [143, 421] on span "Debtor Addresses" at bounding box center [123, 422] width 99 height 15
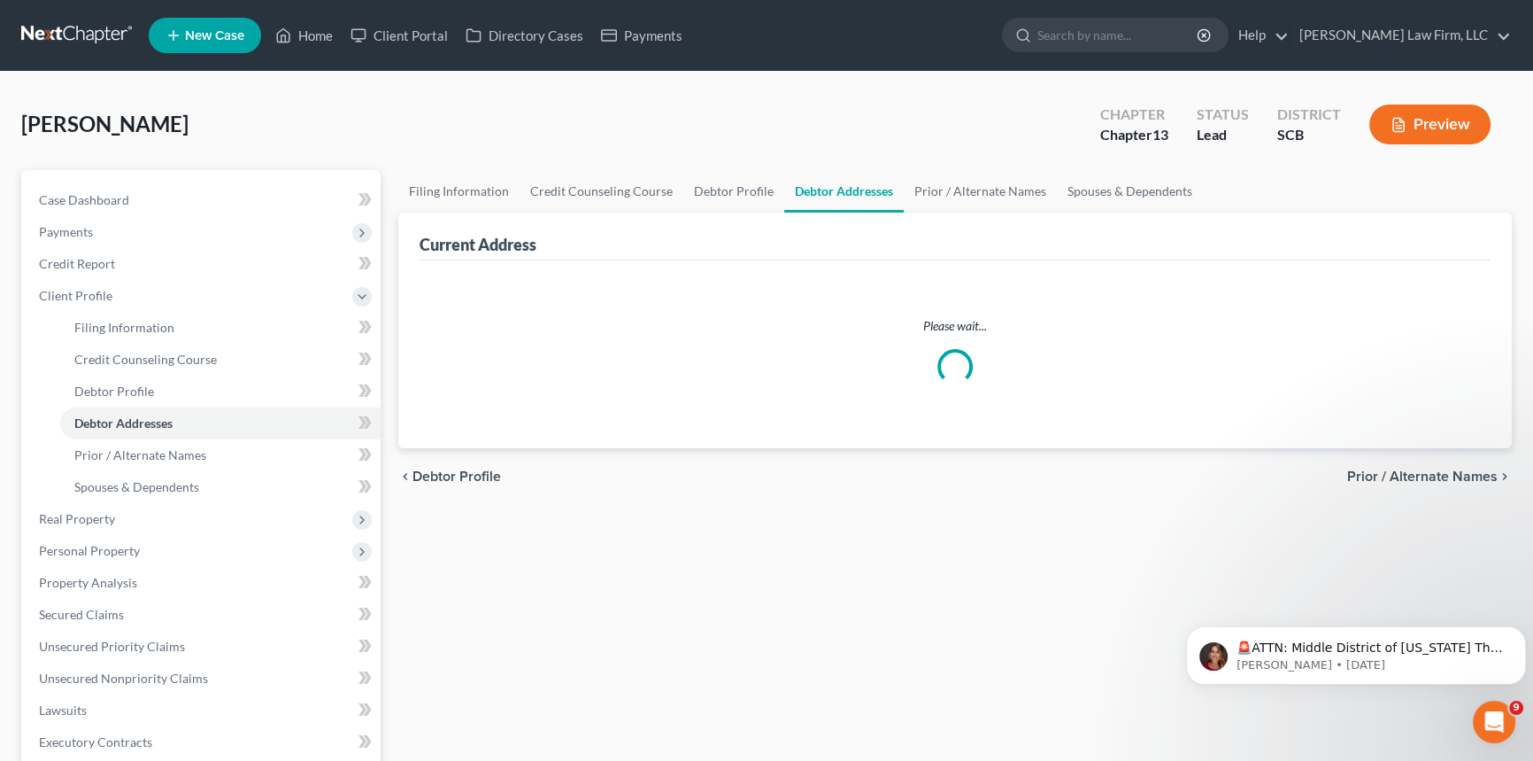
select select "0"
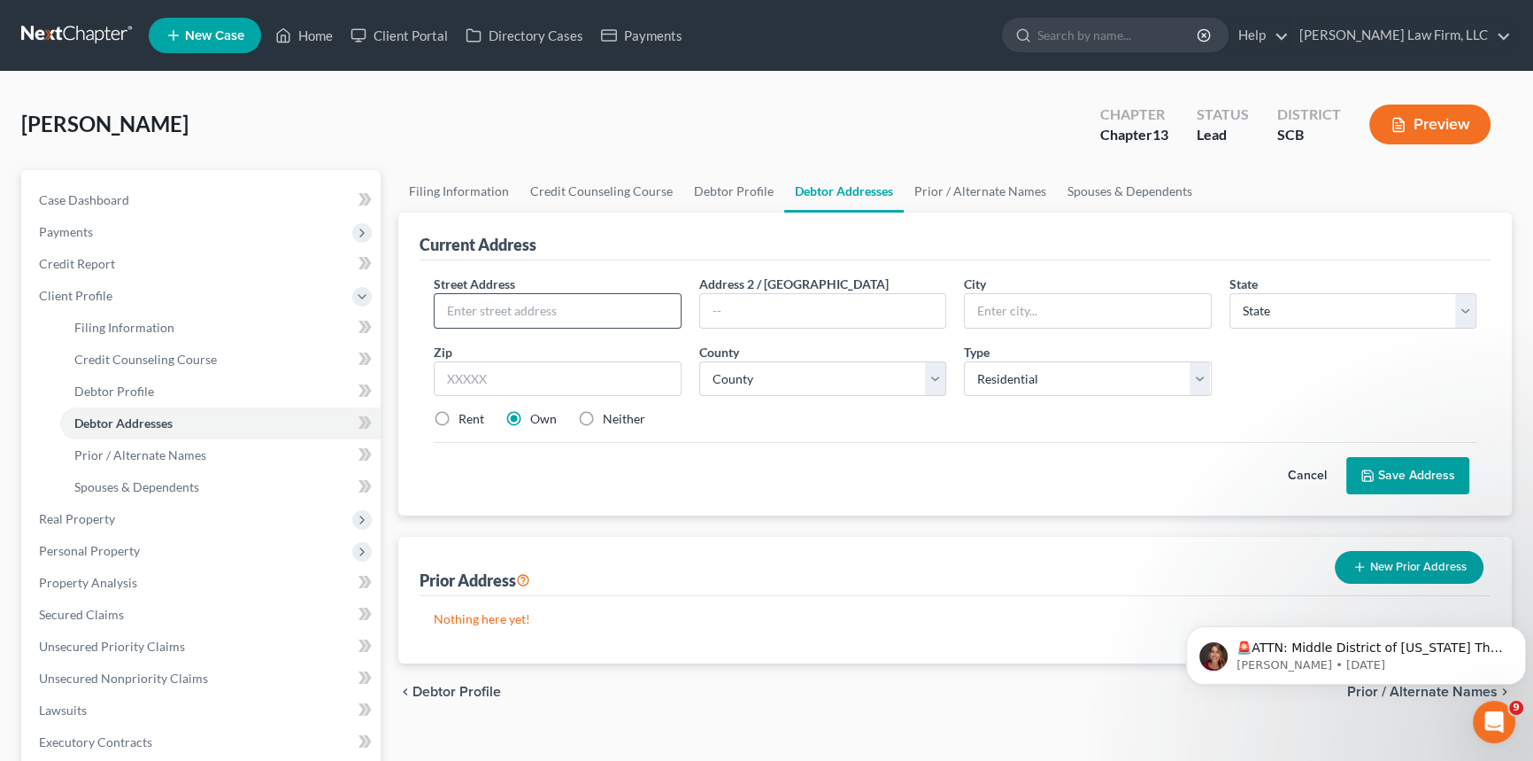
click at [455, 299] on input "text" at bounding box center [558, 311] width 246 height 34
type input "PO Box 1492"
click at [976, 301] on input "text" at bounding box center [1088, 311] width 246 height 34
type input "[GEOGRAPHIC_DATA]"
click at [1294, 318] on select "State [US_STATE] AK AR AZ CA CO CT DE DC [GEOGRAPHIC_DATA] [GEOGRAPHIC_DATA] GU…" at bounding box center [1354, 310] width 248 height 35
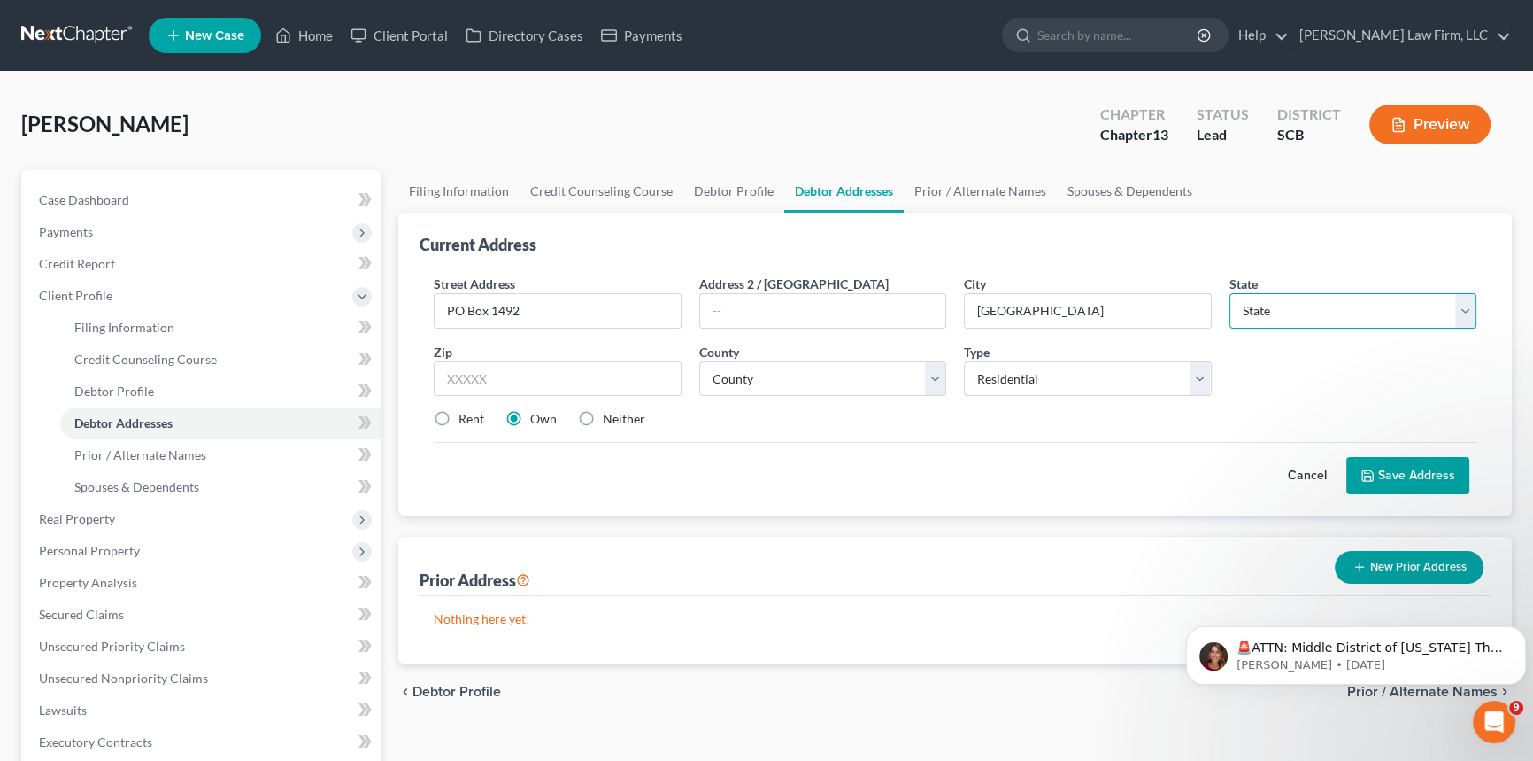
select select "42"
click at [1230, 293] on select "State [US_STATE] AK AR AZ CA CO CT DE DC [GEOGRAPHIC_DATA] [GEOGRAPHIC_DATA] GU…" at bounding box center [1354, 310] width 248 height 35
click at [471, 361] on input "text" at bounding box center [558, 378] width 248 height 35
type input "29445"
click at [769, 372] on select "County [GEOGRAPHIC_DATA] [GEOGRAPHIC_DATA] [GEOGRAPHIC_DATA] [GEOGRAPHIC_DATA] …" at bounding box center [823, 378] width 248 height 35
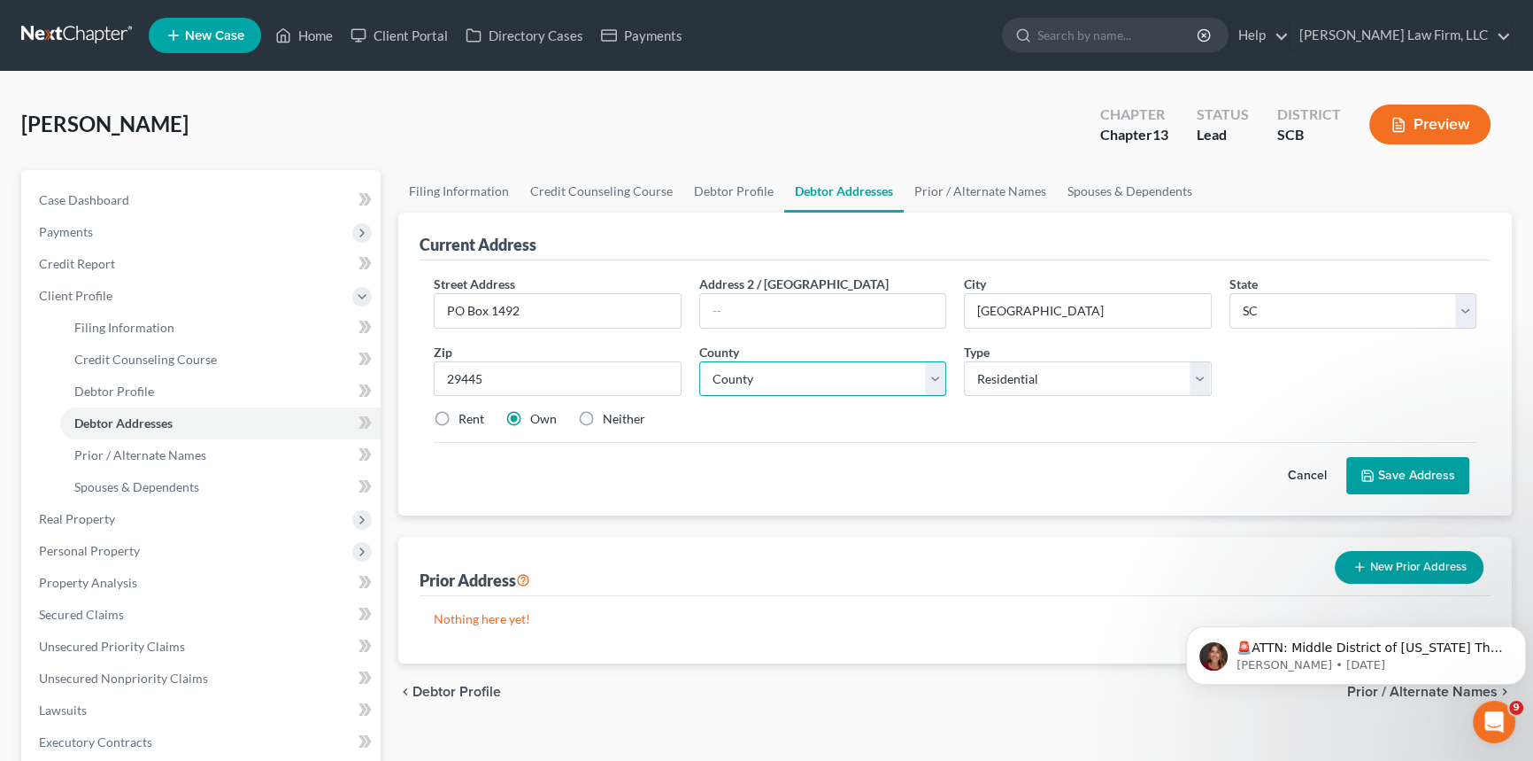
select select "17"
click at [699, 361] on select "County [GEOGRAPHIC_DATA] [GEOGRAPHIC_DATA] [GEOGRAPHIC_DATA] [GEOGRAPHIC_DATA] …" at bounding box center [823, 378] width 248 height 35
click at [99, 197] on span "Case Dashboard" at bounding box center [84, 199] width 90 height 15
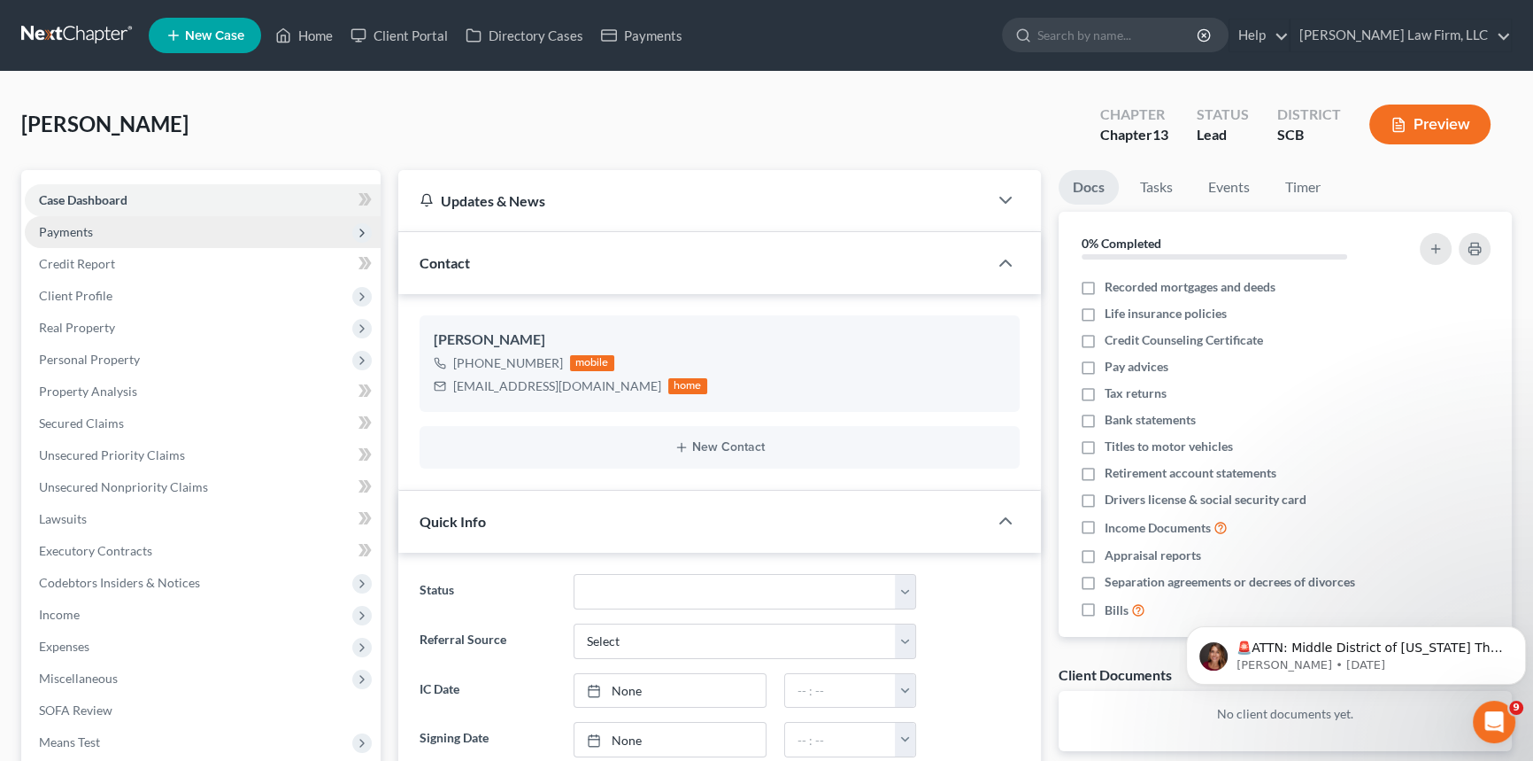
click at [66, 224] on span "Payments" at bounding box center [66, 231] width 54 height 15
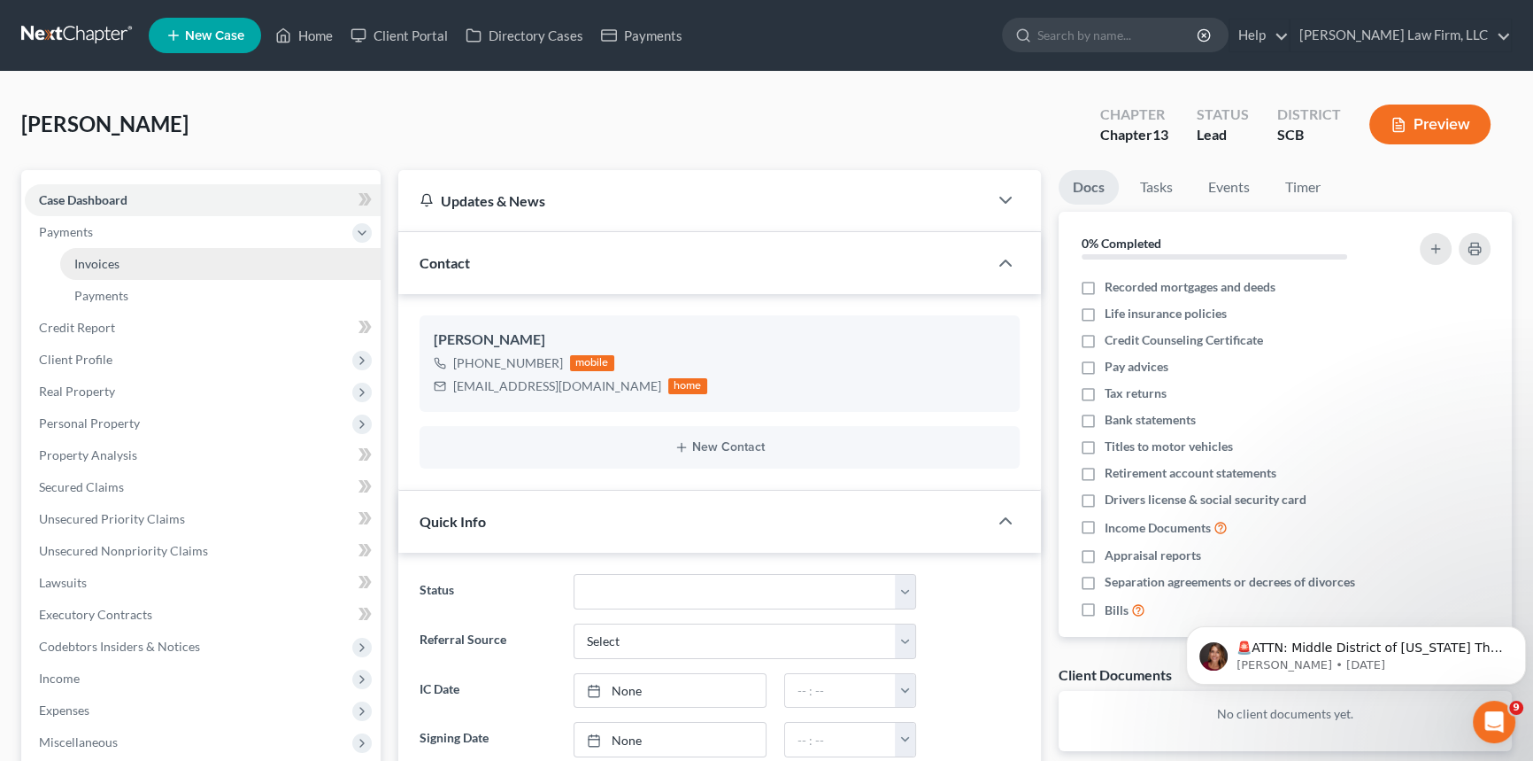
click at [102, 257] on span "Invoices" at bounding box center [96, 263] width 45 height 15
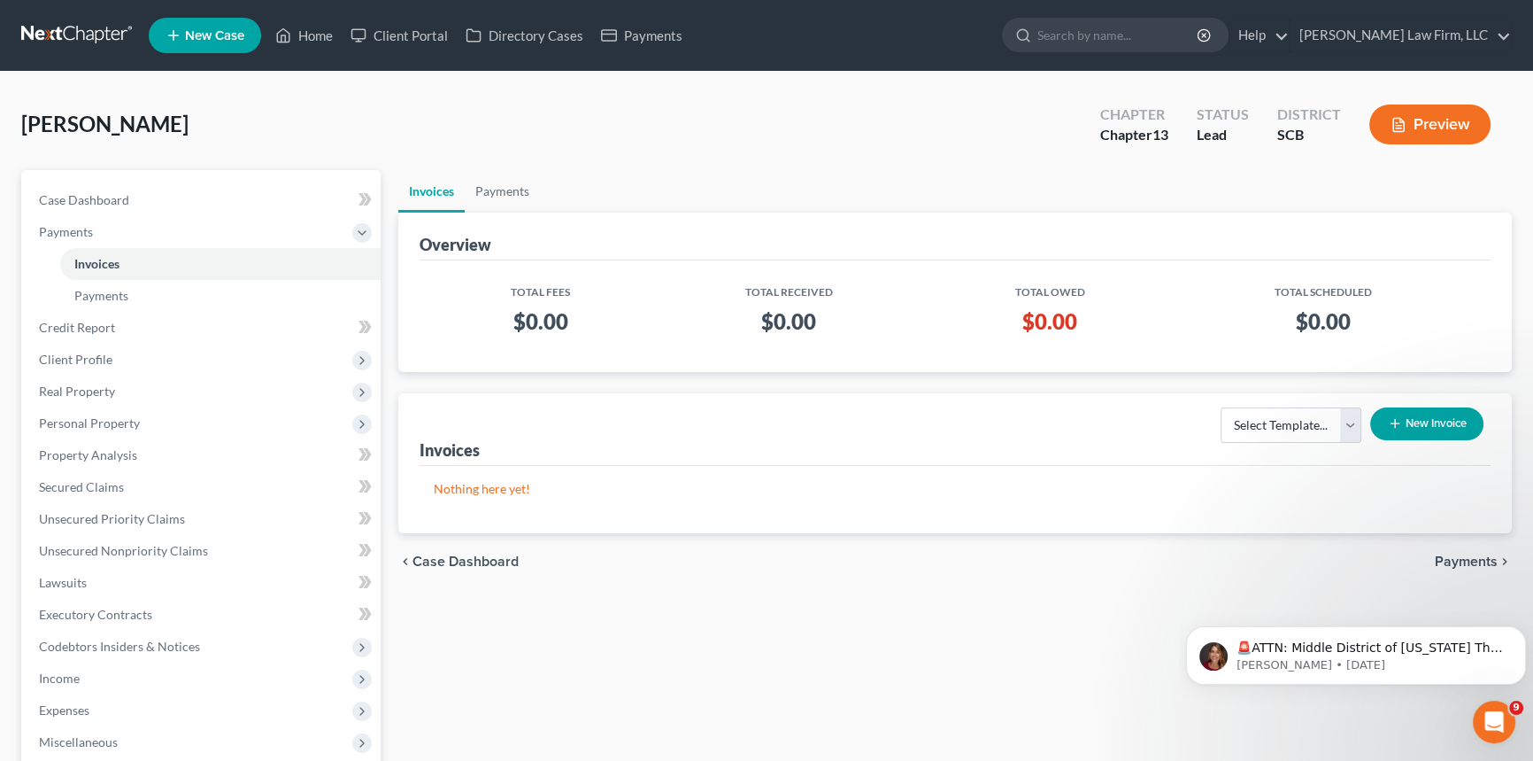
click at [1433, 424] on button "New Invoice" at bounding box center [1426, 423] width 113 height 33
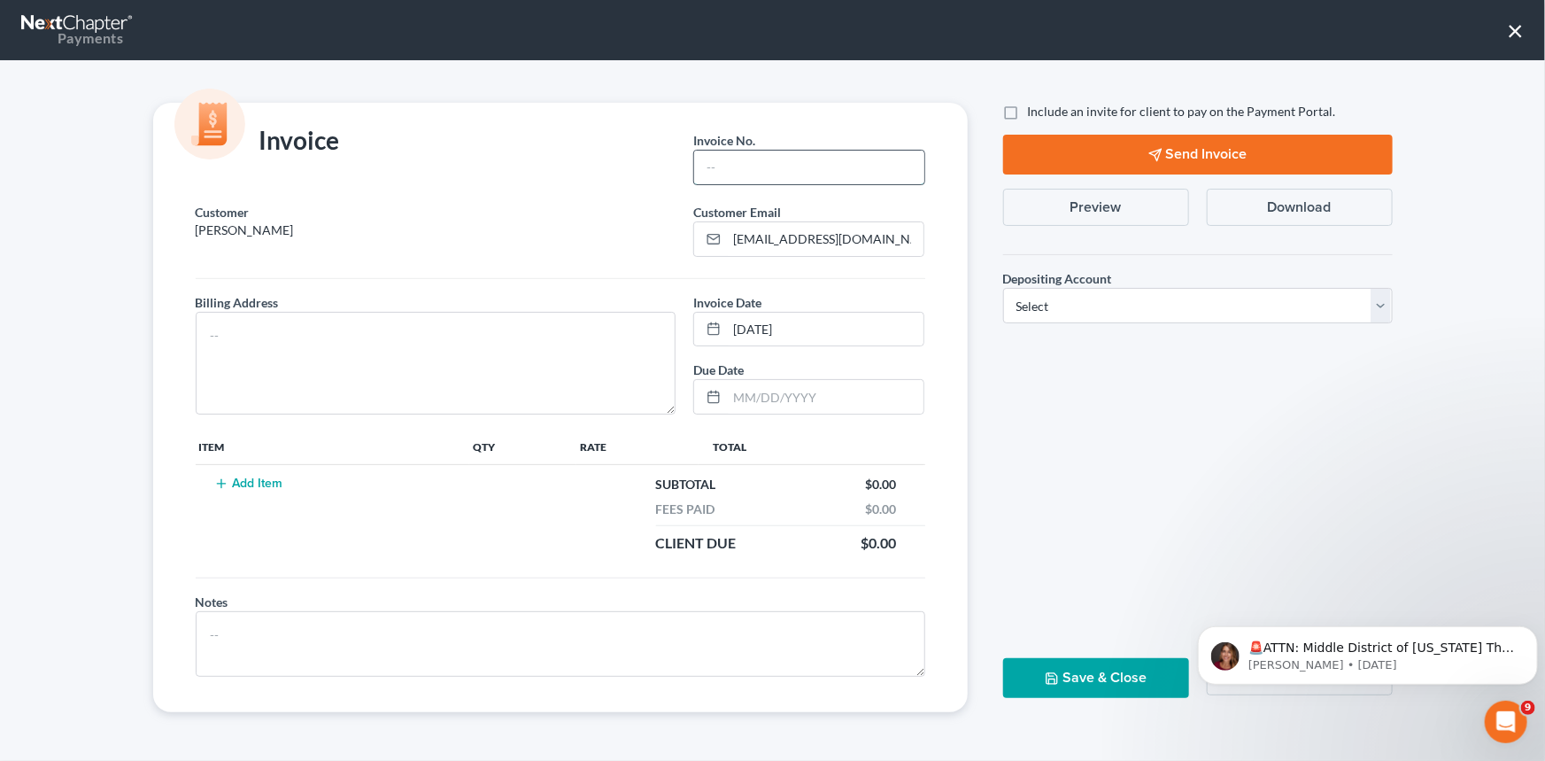
click at [705, 164] on input "text" at bounding box center [808, 168] width 229 height 34
type input "25-241MC"
drag, startPoint x: 1140, startPoint y: 665, endPoint x: 1061, endPoint y: 654, distance: 80.4
click at [1135, 669] on button "Save & Close" at bounding box center [1096, 678] width 186 height 40
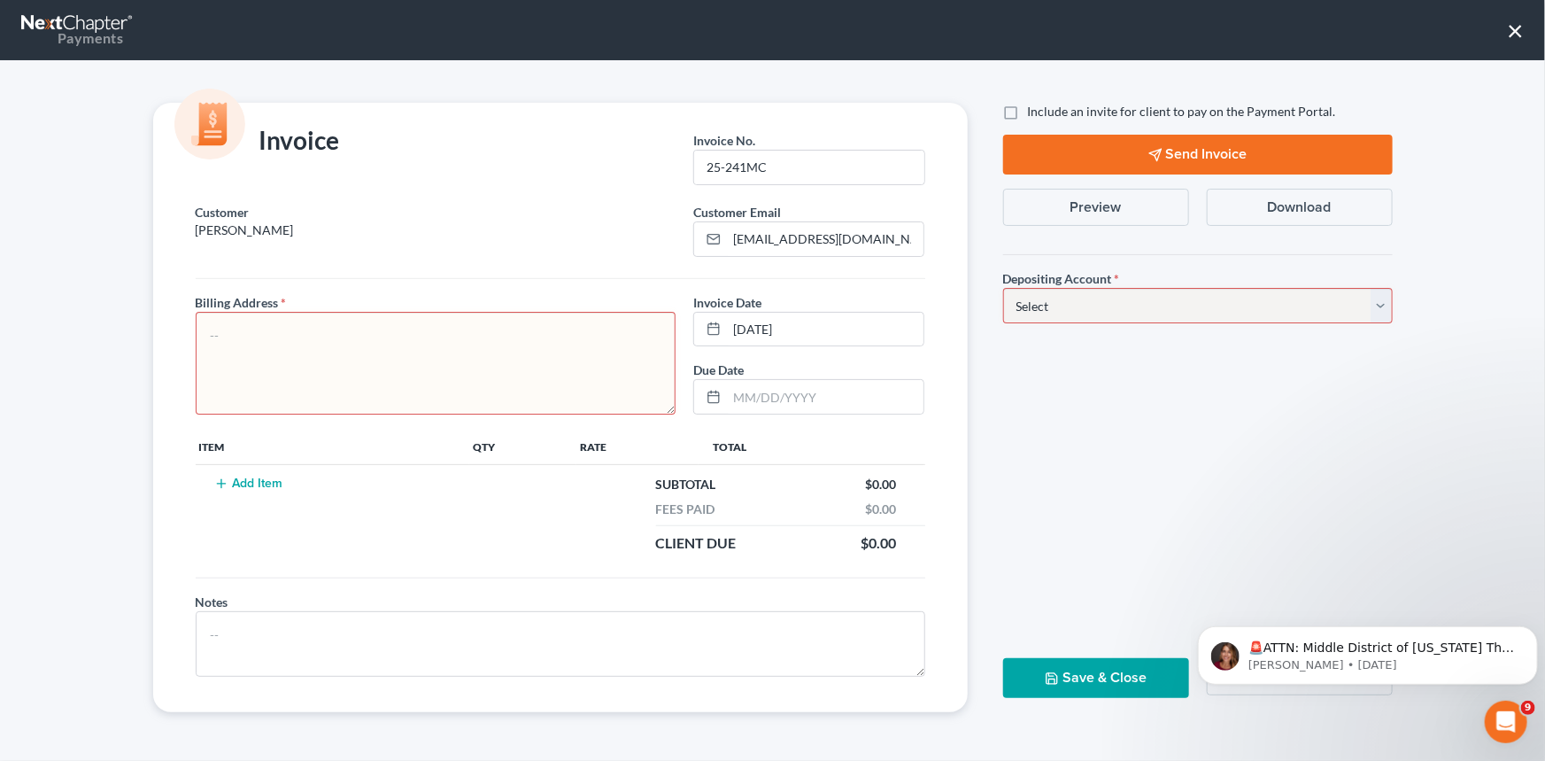
click at [1507, 20] on button "×" at bounding box center [1515, 30] width 17 height 28
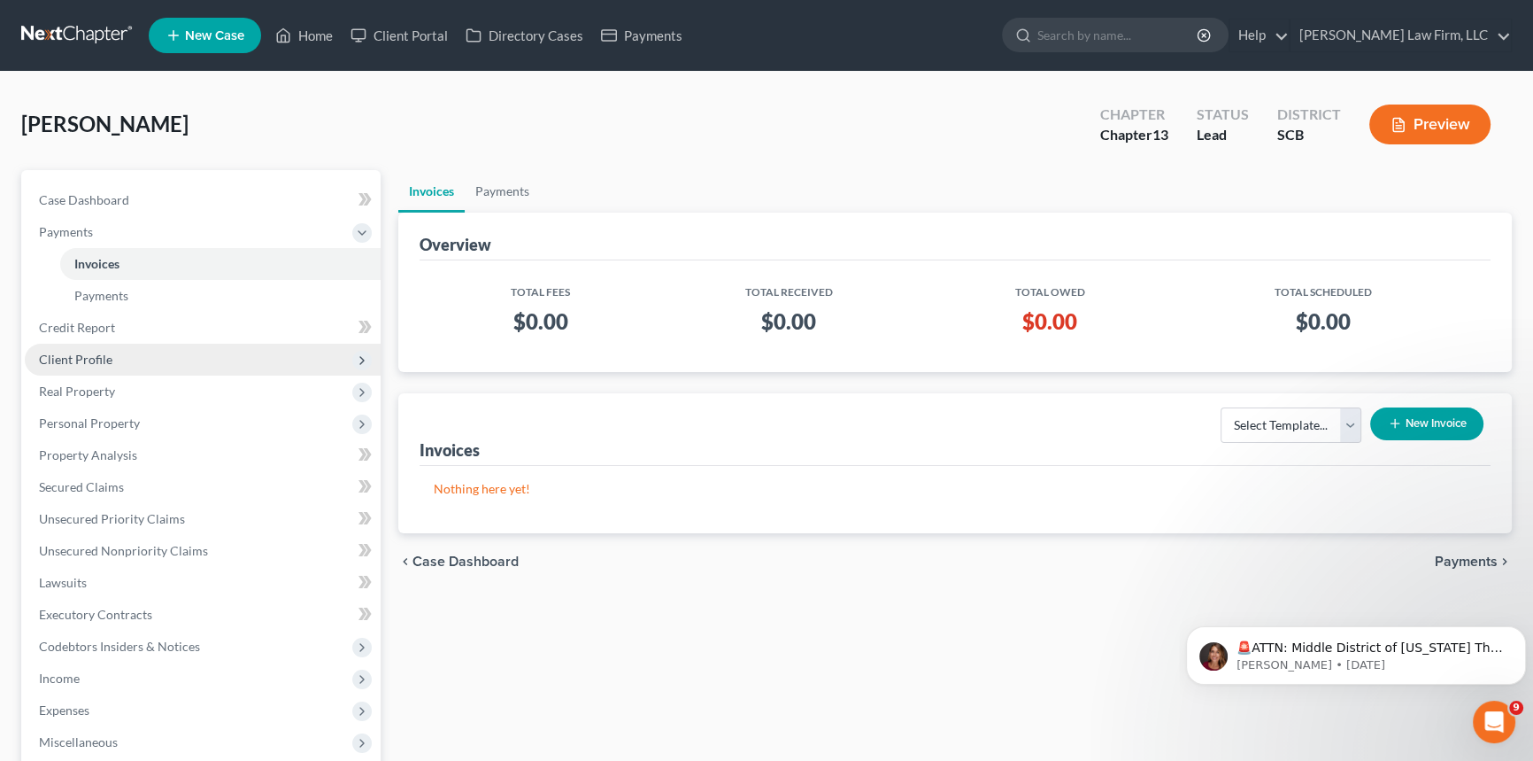
click at [70, 353] on span "Client Profile" at bounding box center [75, 358] width 73 height 15
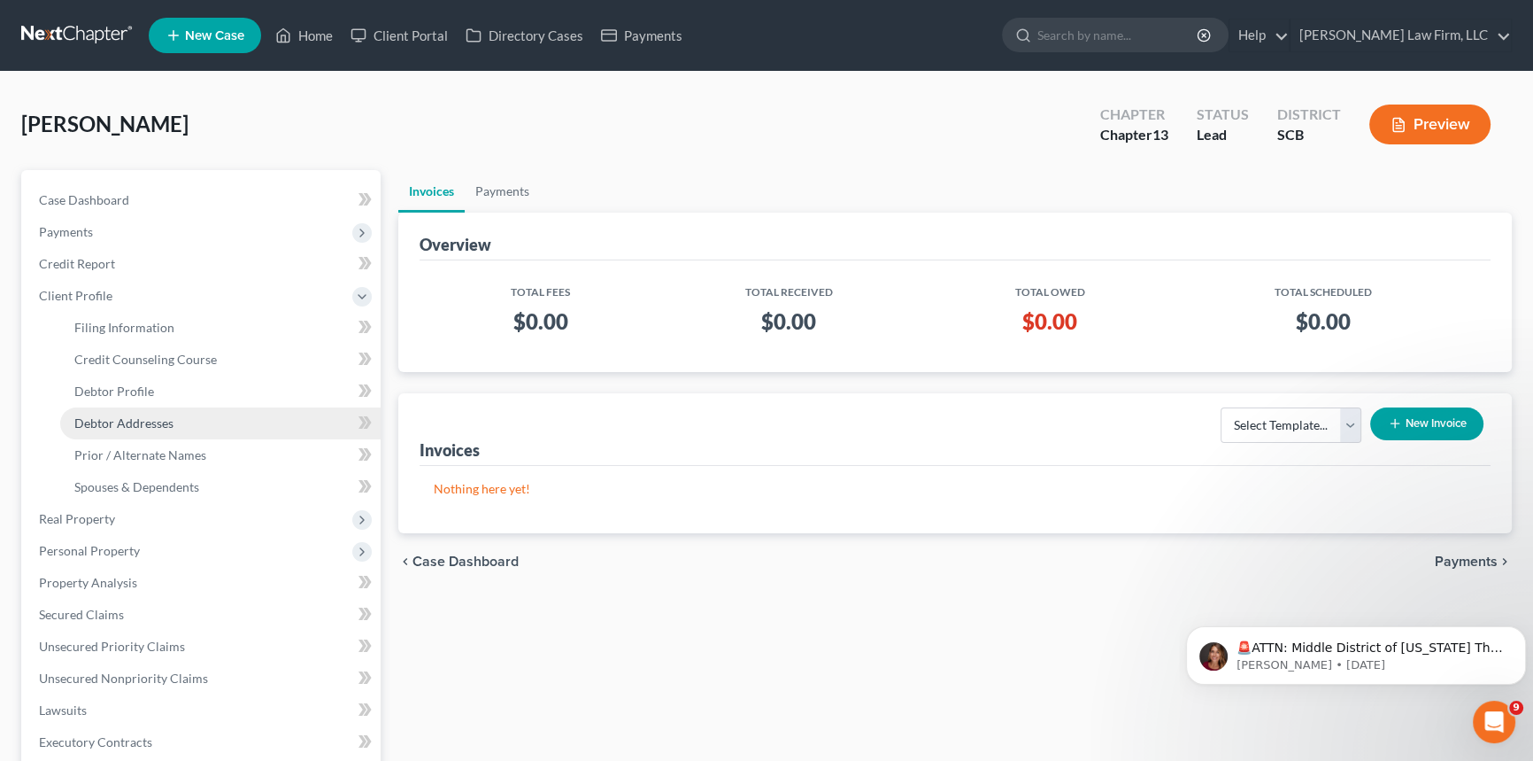
click at [120, 413] on link "Debtor Addresses" at bounding box center [220, 423] width 320 height 32
select select "0"
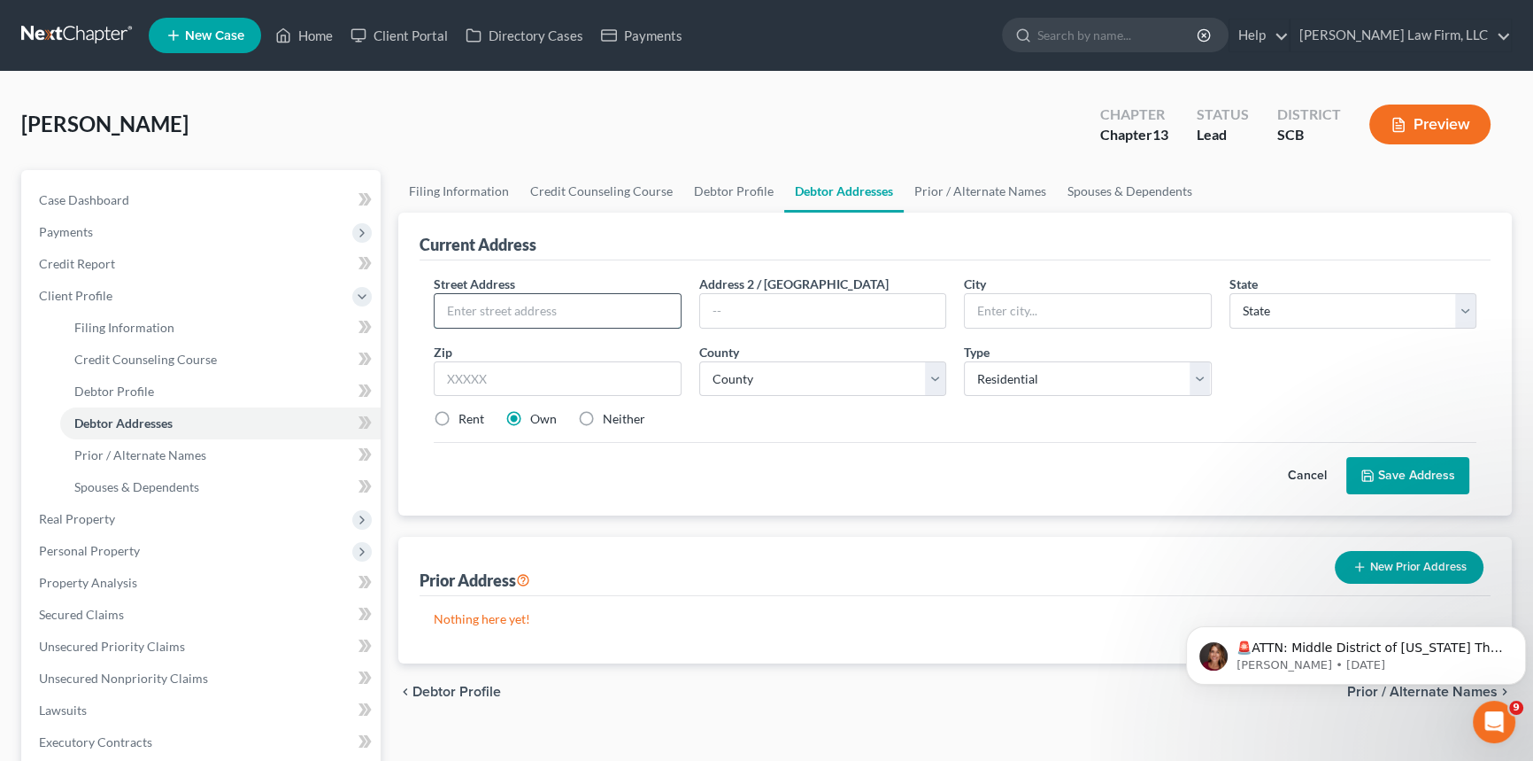
click at [453, 310] on input "text" at bounding box center [558, 311] width 246 height 34
type input "p"
type input "[DOMAIN_NAME] 1492"
type input "G"
type input "[GEOGRAPHIC_DATA]"
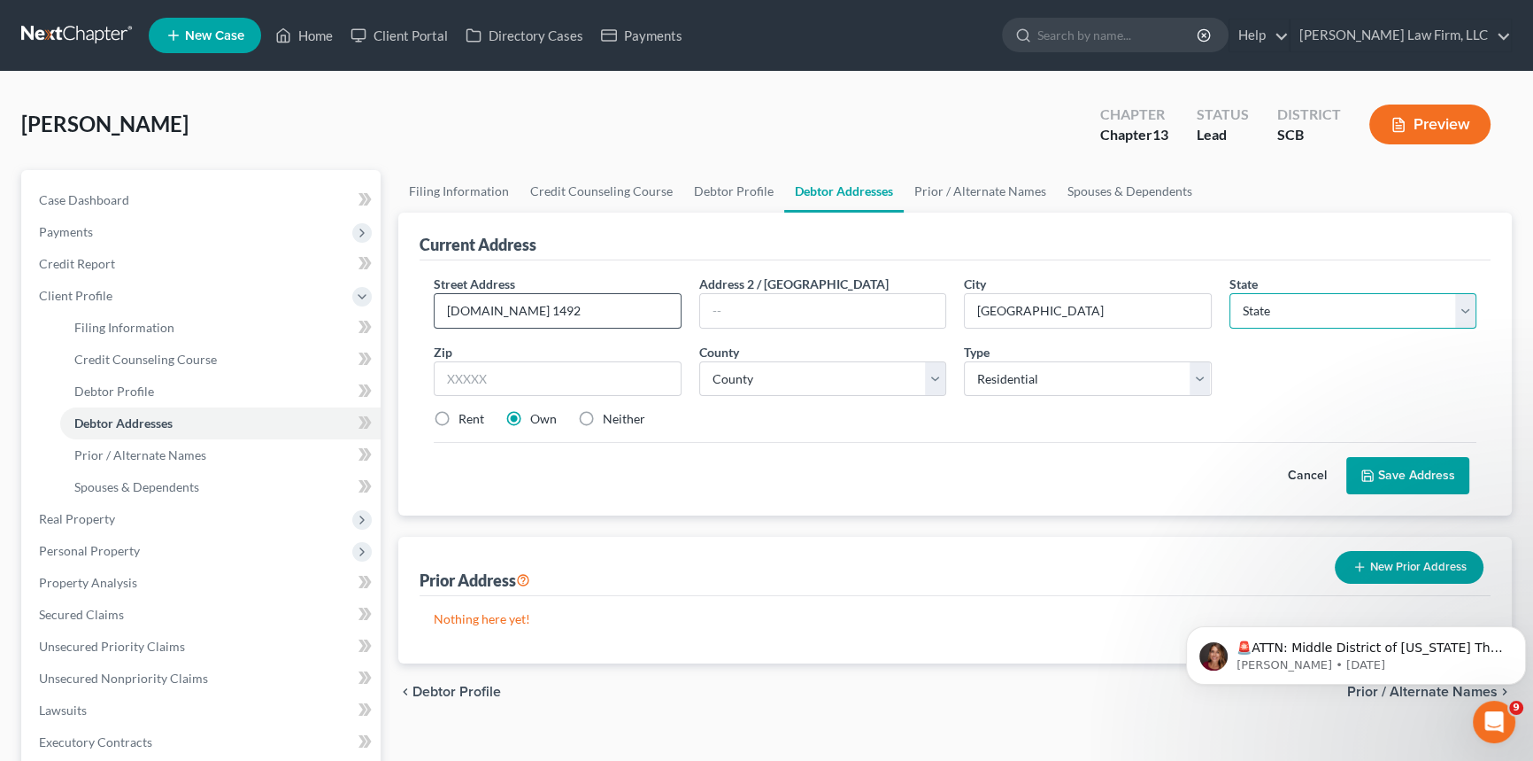
select select "42"
click at [445, 374] on input "text" at bounding box center [558, 378] width 248 height 35
type input "29445"
click at [1408, 468] on button "Save Address" at bounding box center [1408, 475] width 123 height 37
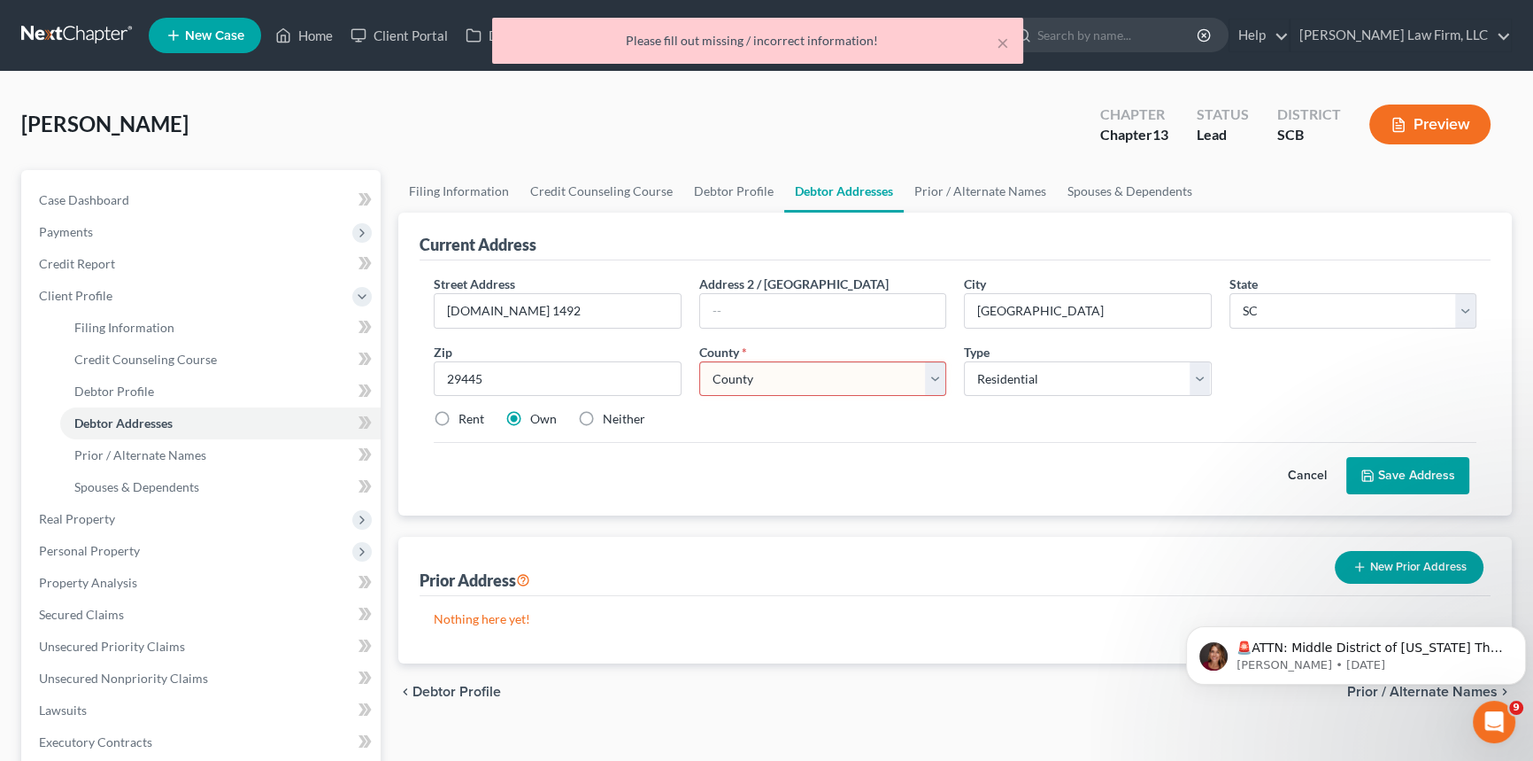
click at [760, 375] on select "County [GEOGRAPHIC_DATA] [GEOGRAPHIC_DATA] [GEOGRAPHIC_DATA] [GEOGRAPHIC_DATA] …" at bounding box center [823, 378] width 248 height 35
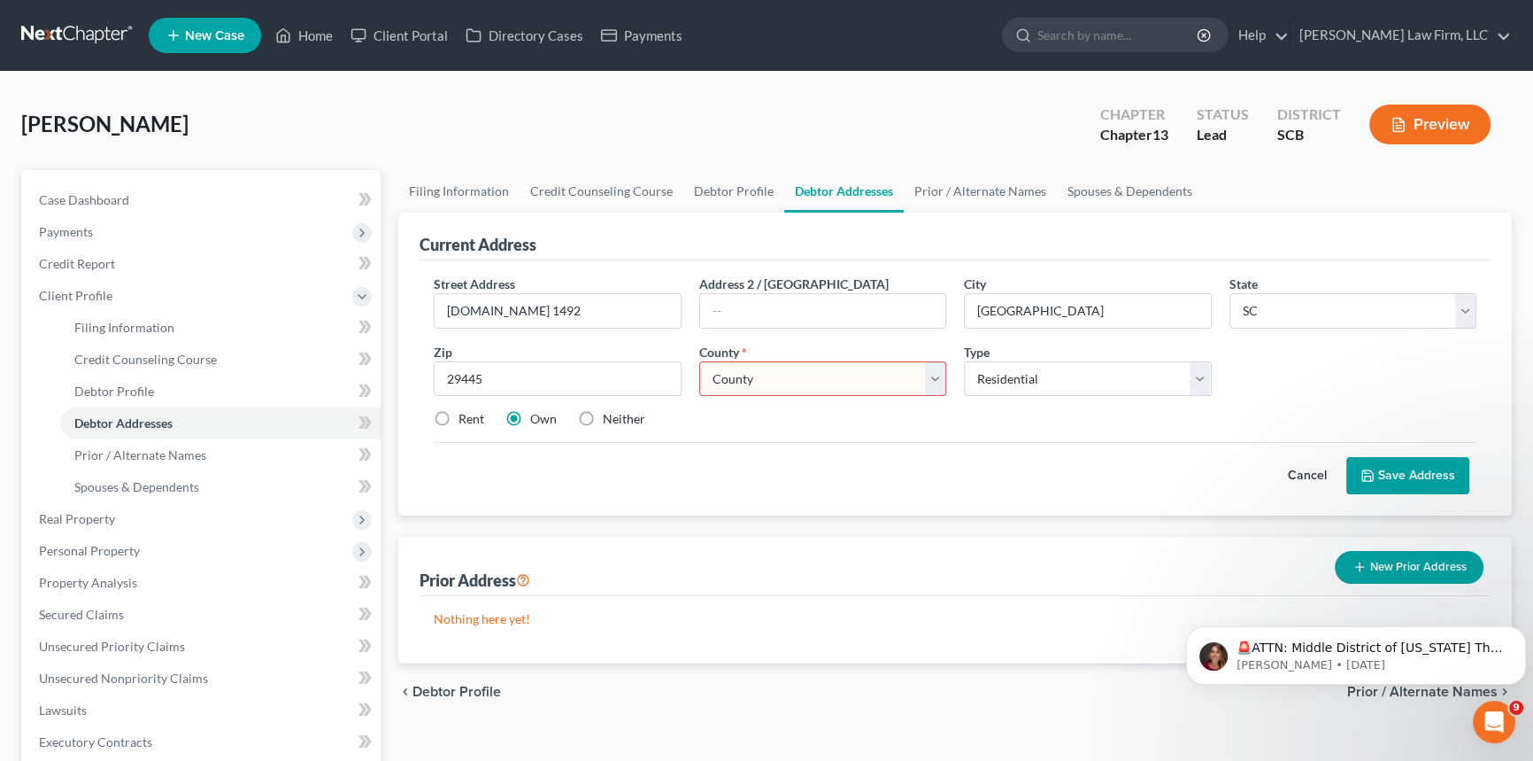
select select "9"
click at [699, 361] on select "County [GEOGRAPHIC_DATA] [GEOGRAPHIC_DATA] [GEOGRAPHIC_DATA] [GEOGRAPHIC_DATA] …" at bounding box center [823, 378] width 248 height 35
click at [1409, 469] on button "Save Address" at bounding box center [1408, 475] width 123 height 37
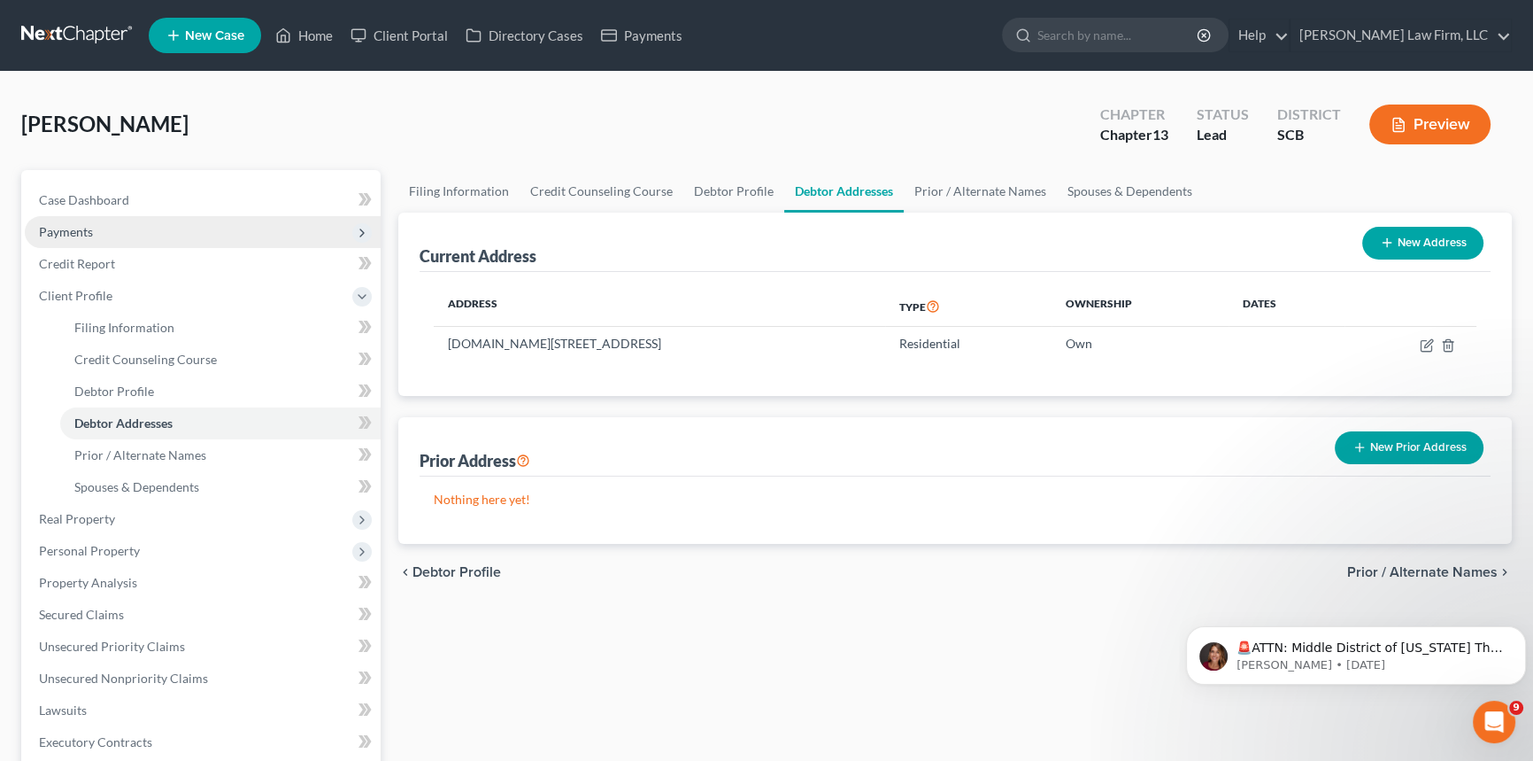
click at [62, 221] on span "Payments" at bounding box center [203, 232] width 356 height 32
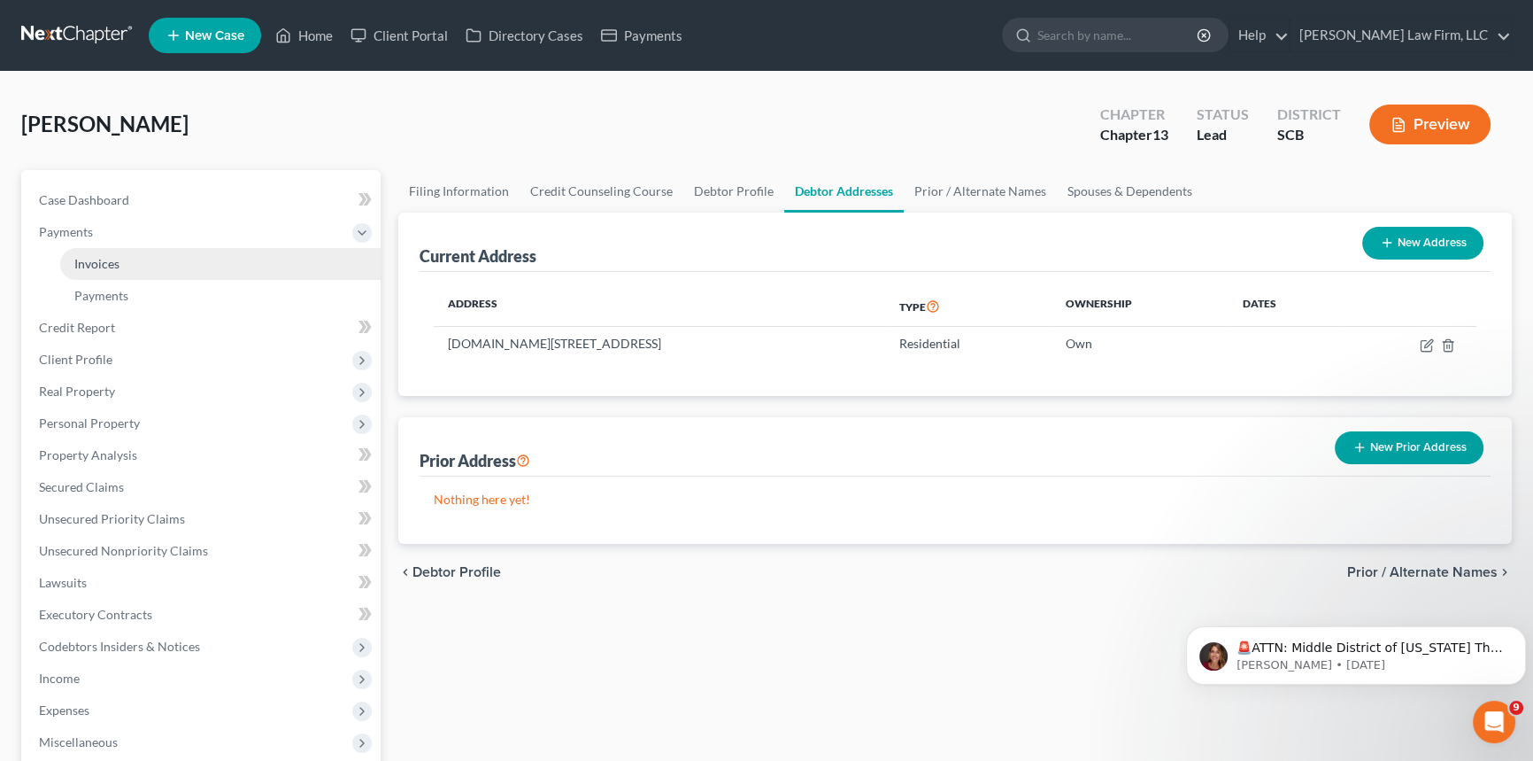
click at [96, 258] on span "Invoices" at bounding box center [96, 263] width 45 height 15
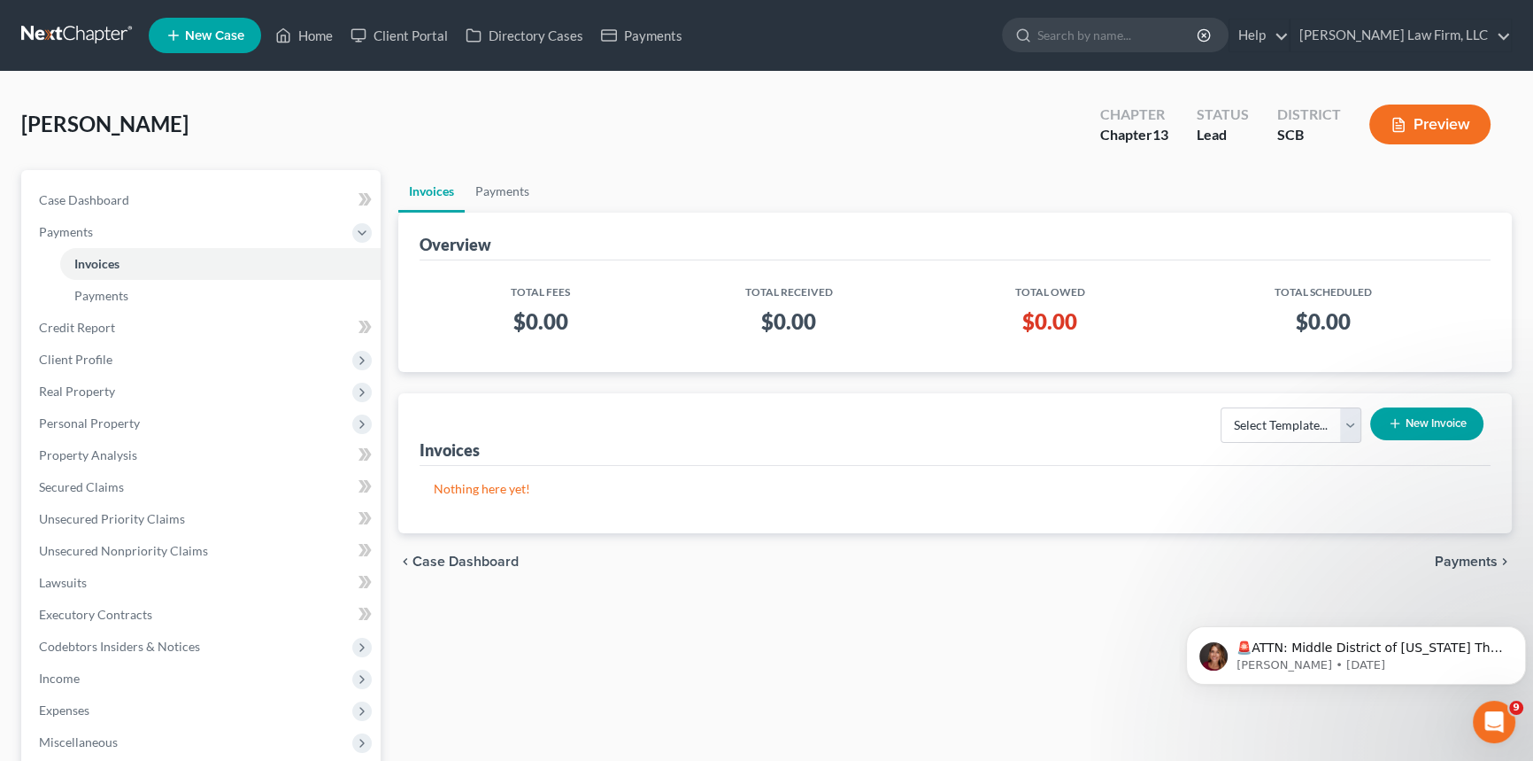
click at [1433, 415] on button "New Invoice" at bounding box center [1426, 423] width 113 height 33
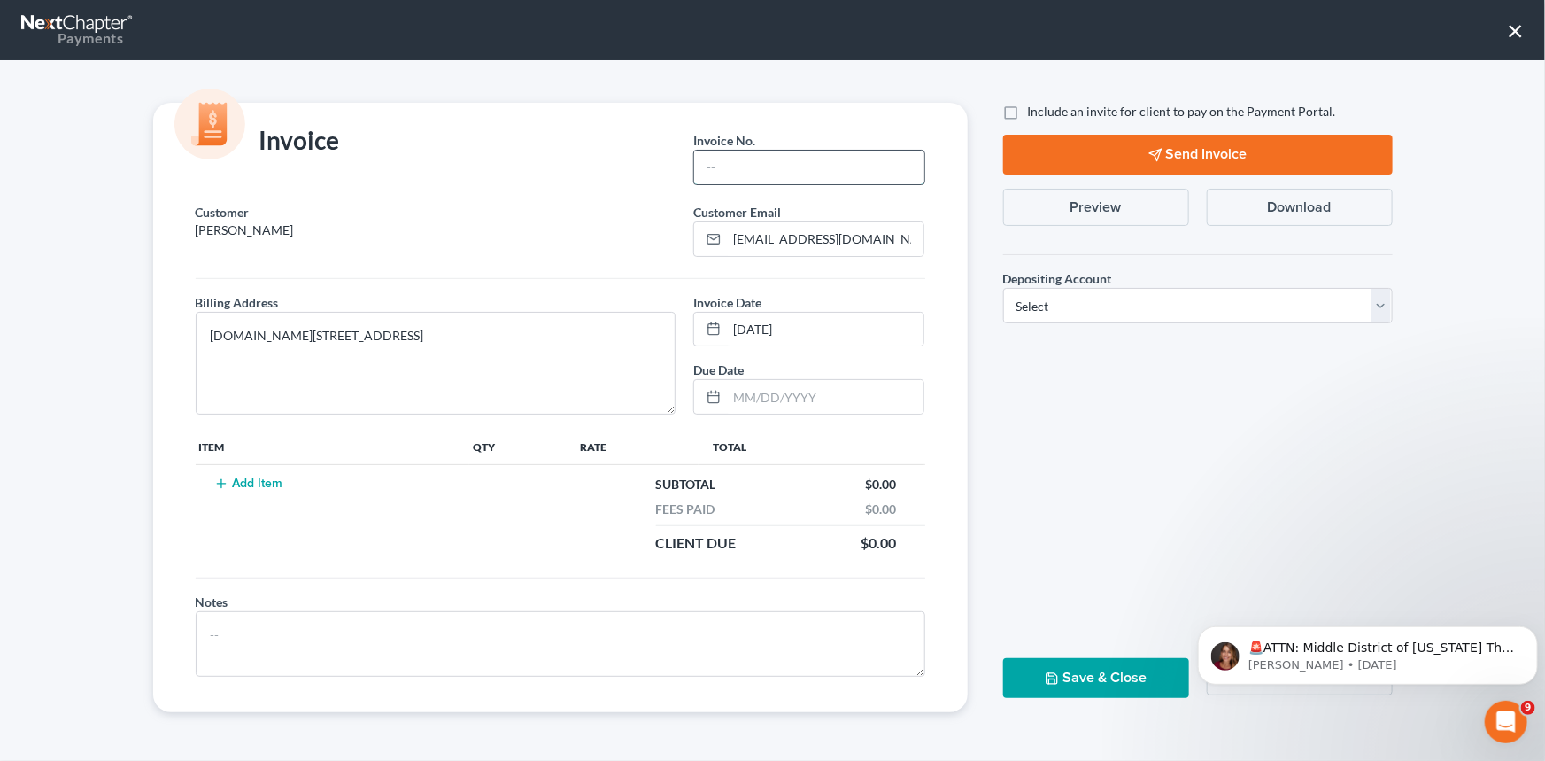
click at [746, 164] on input "text" at bounding box center [808, 168] width 229 height 34
type input "25-241MC"
click at [238, 482] on button "Add Item" at bounding box center [249, 483] width 78 height 14
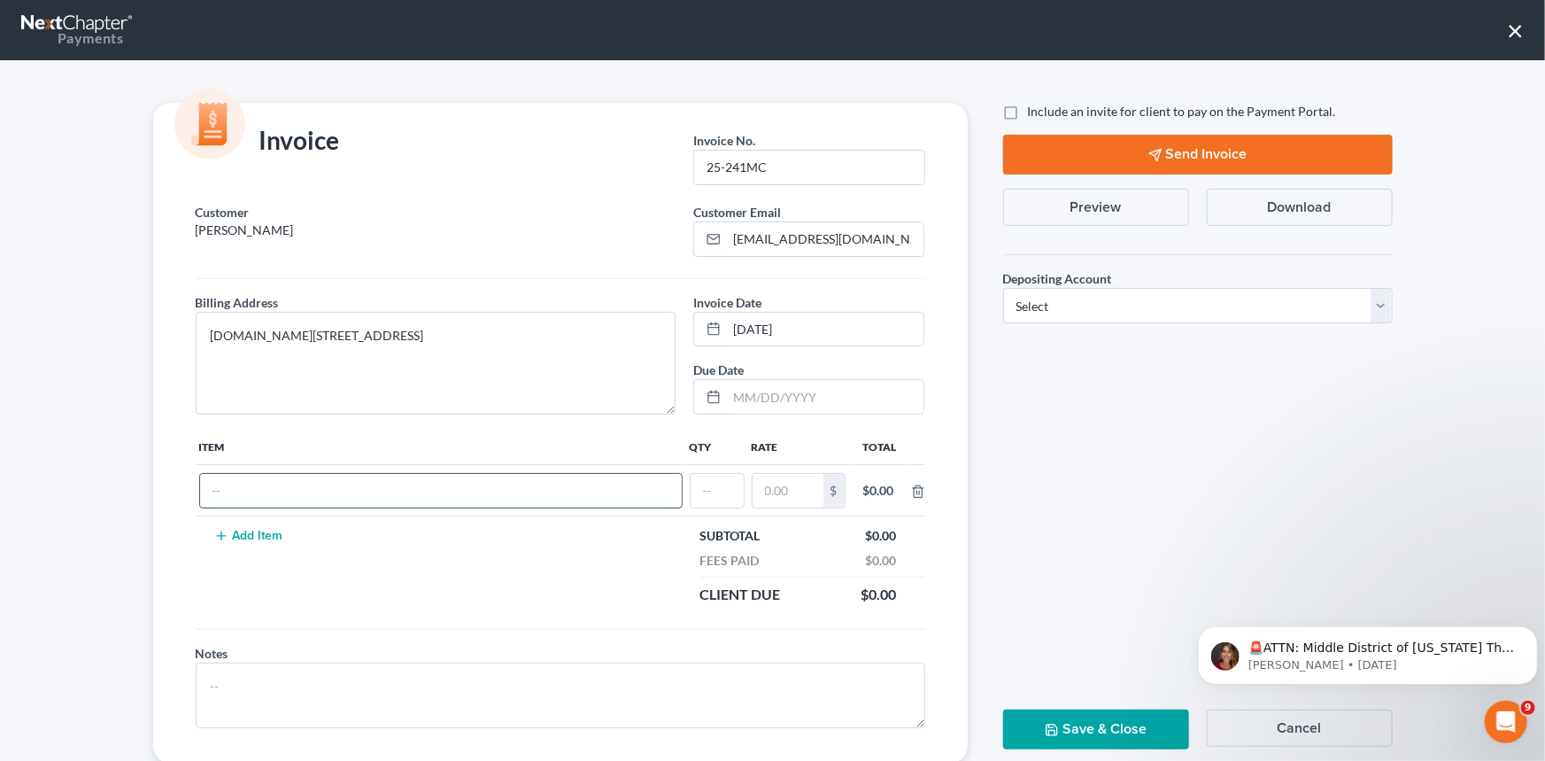
click at [243, 480] on input "text" at bounding box center [441, 491] width 482 height 34
type input "Chapter 13 Fees"
type input "1"
type input "1,500.00"
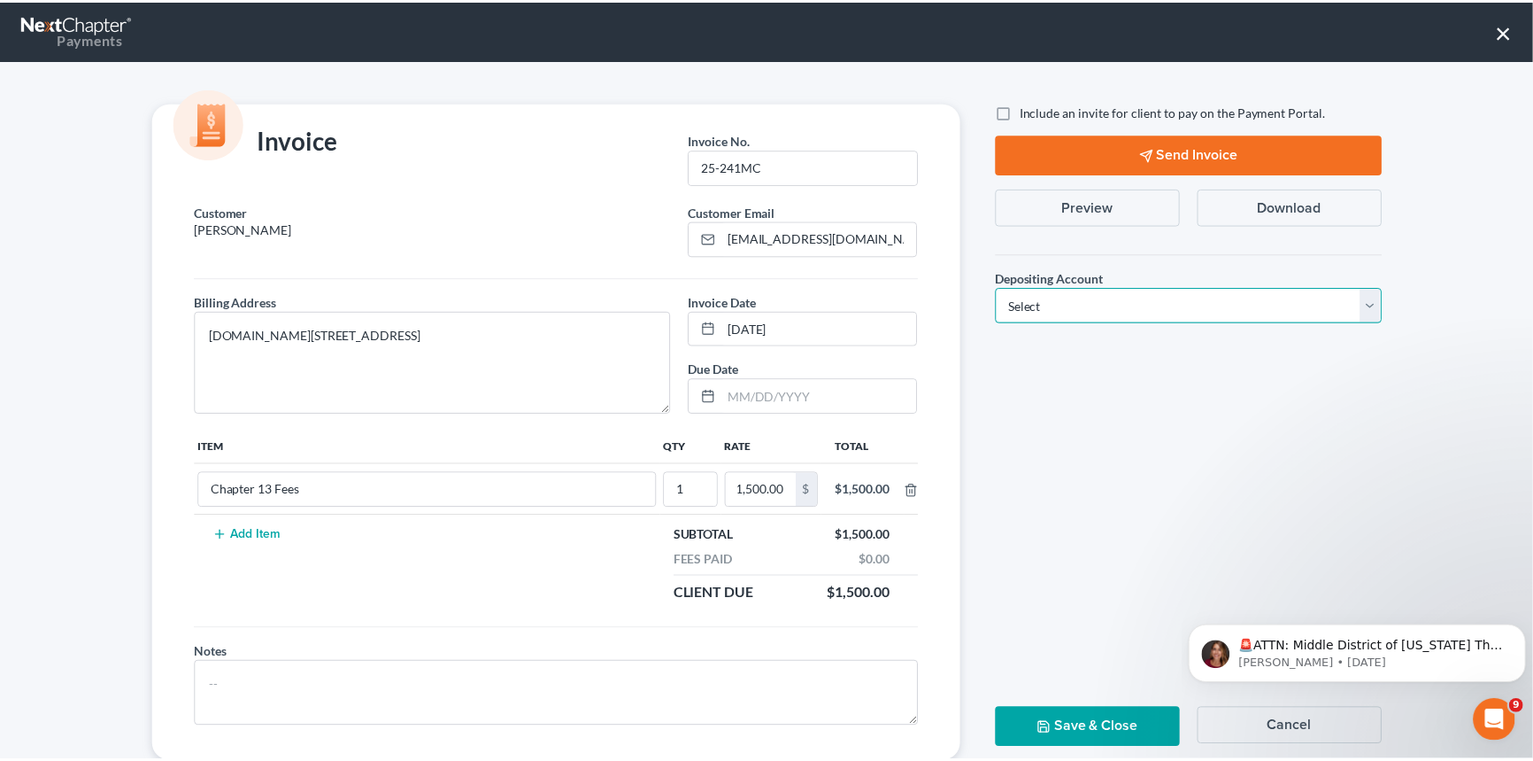
scroll to position [0, 0]
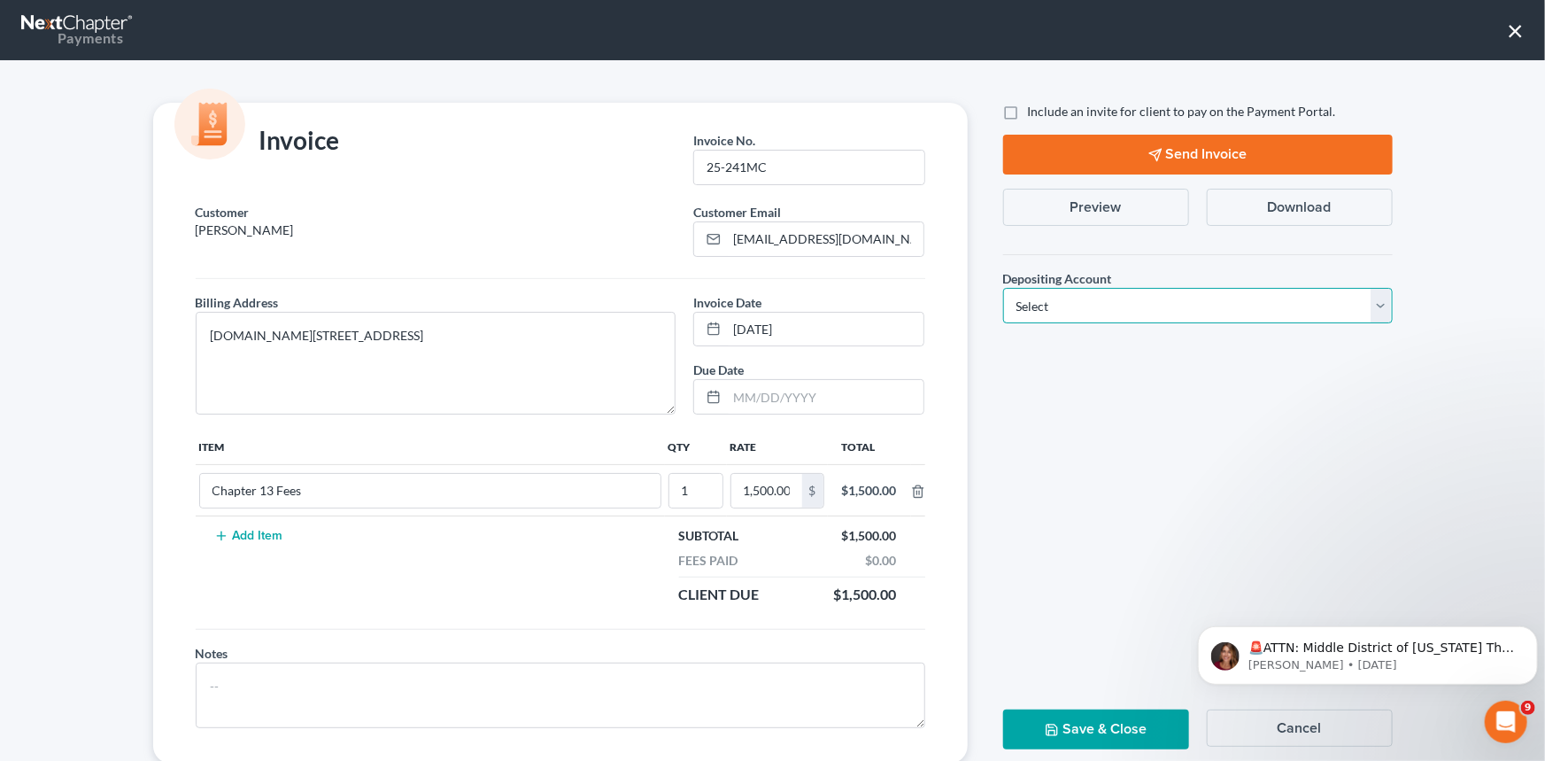
drag, startPoint x: 1372, startPoint y: 301, endPoint x: 1357, endPoint y: 302, distance: 15.1
click at [1372, 301] on select "Select Operation Trust" at bounding box center [1198, 305] width 390 height 35
select select "1"
click at [1003, 288] on select "Select Operation Trust" at bounding box center [1198, 305] width 390 height 35
click at [1071, 719] on button "Save & Close" at bounding box center [1096, 729] width 186 height 40
